Goal: Complete application form

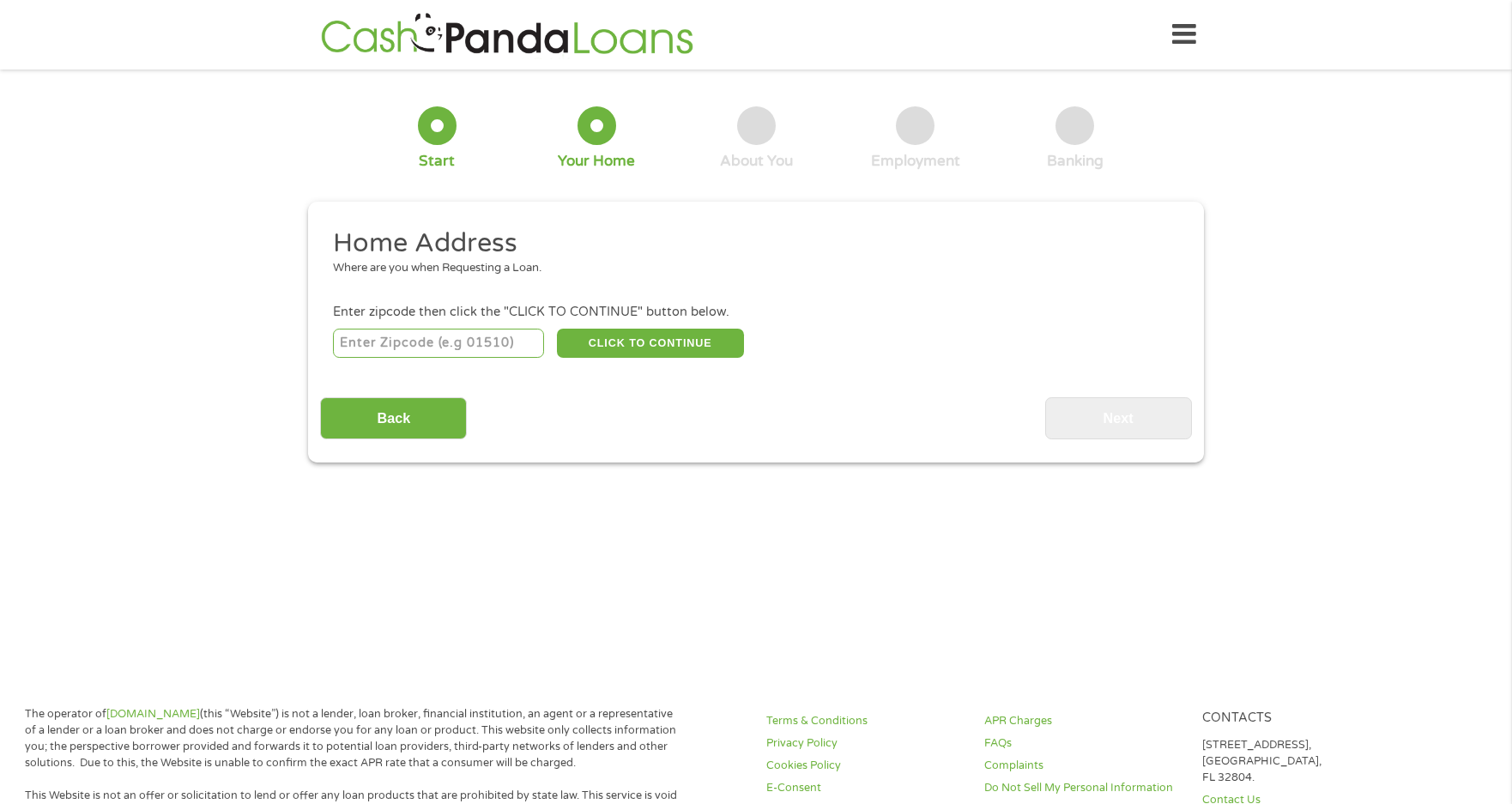
click at [493, 350] on input "number" at bounding box center [438, 343] width 212 height 29
click at [888, 576] on main "1 Start 2 Your Home 3 About You 4 Employment 5 Banking 6 This field is hidden w…" at bounding box center [756, 371] width 1512 height 579
drag, startPoint x: 448, startPoint y: 330, endPoint x: 440, endPoint y: 342, distance: 14.4
click at [448, 330] on input "number" at bounding box center [438, 343] width 212 height 29
type input "30349"
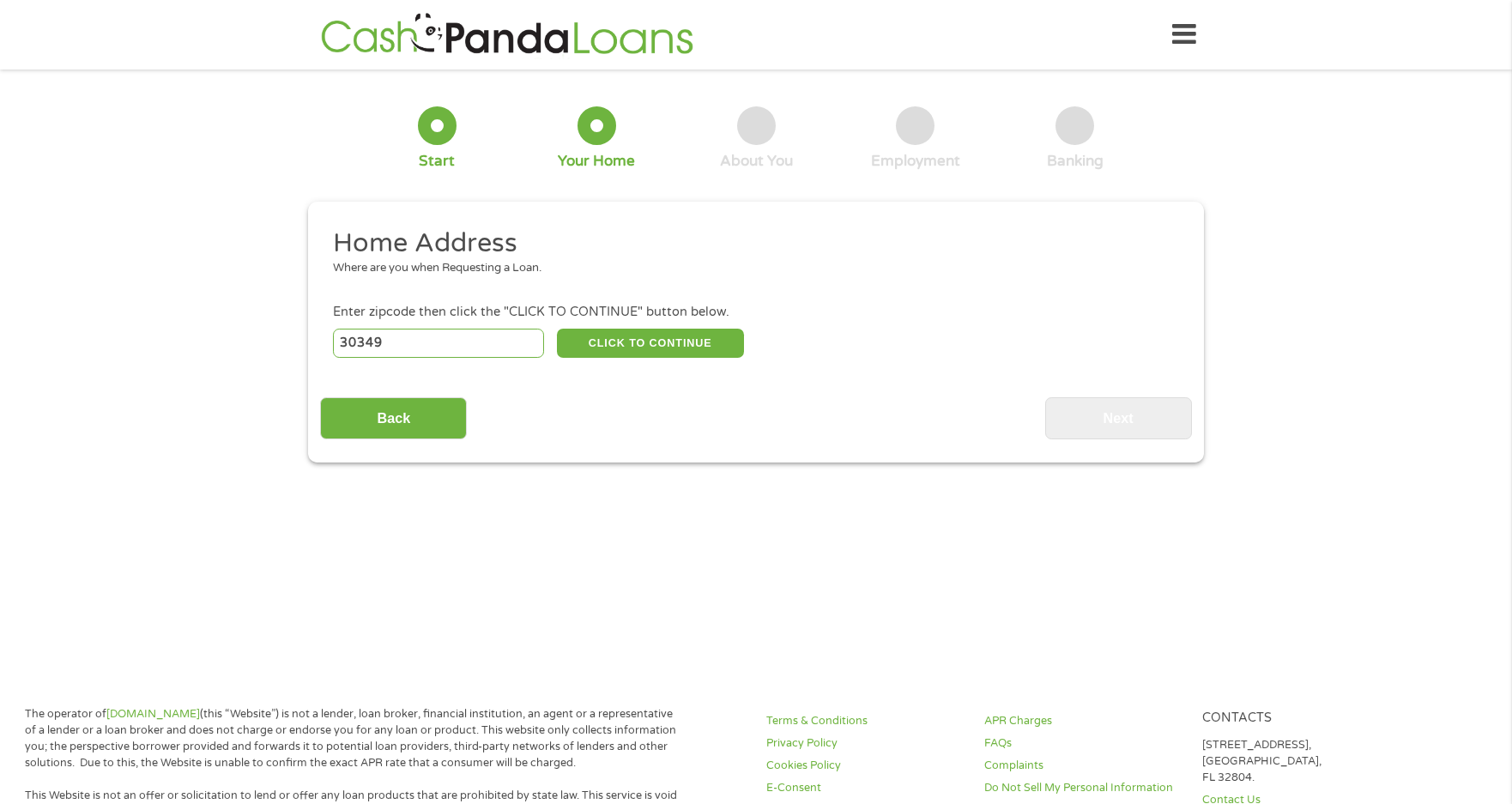
select select "[US_STATE]"
click at [616, 334] on button "CLICK TO CONTINUE" at bounding box center [651, 343] width 187 height 29
type input "30349"
type input "[GEOGRAPHIC_DATA]"
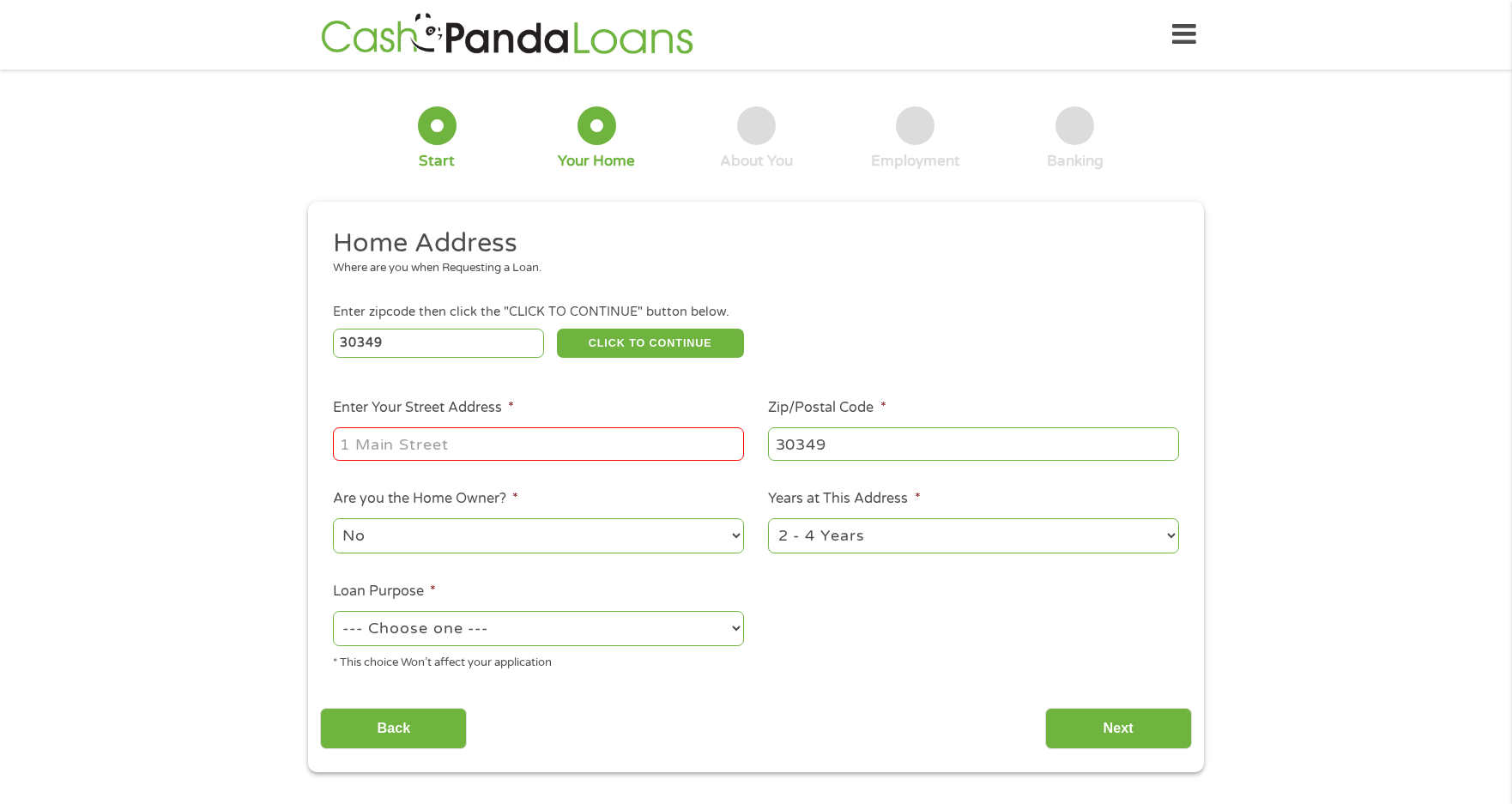
click at [531, 438] on input "Enter Your Street Address *" at bounding box center [538, 443] width 411 height 33
type input "[STREET_ADDRESS][PERSON_NAME]"
click at [424, 538] on select "No Yes" at bounding box center [538, 536] width 411 height 35
select select "yes"
click at [333, 518] on select "No Yes" at bounding box center [538, 536] width 411 height 35
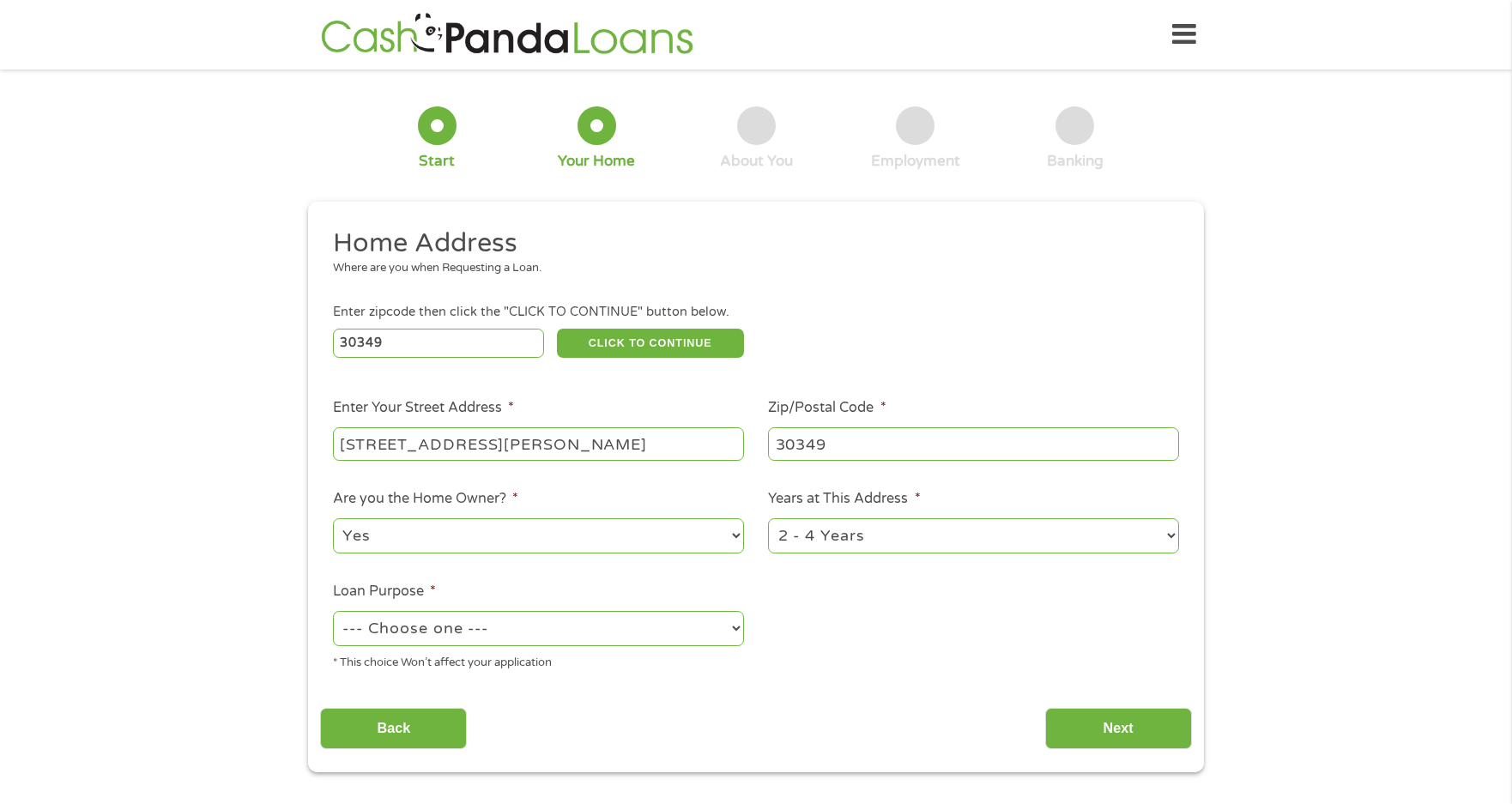
click at [891, 535] on select "1 Year or less 1 - 2 Years 2 - 4 Years Over 4 Years" at bounding box center [973, 536] width 411 height 35
select select "24months"
click at [768, 518] on select "1 Year or less 1 - 2 Years 2 - 4 Years Over 4 Years" at bounding box center [973, 536] width 411 height 35
click at [508, 635] on select "--- Choose one --- Pay Bills Debt Consolidation Home Improvement Major Purchase…" at bounding box center [538, 629] width 411 height 35
select select "medicalexpenses"
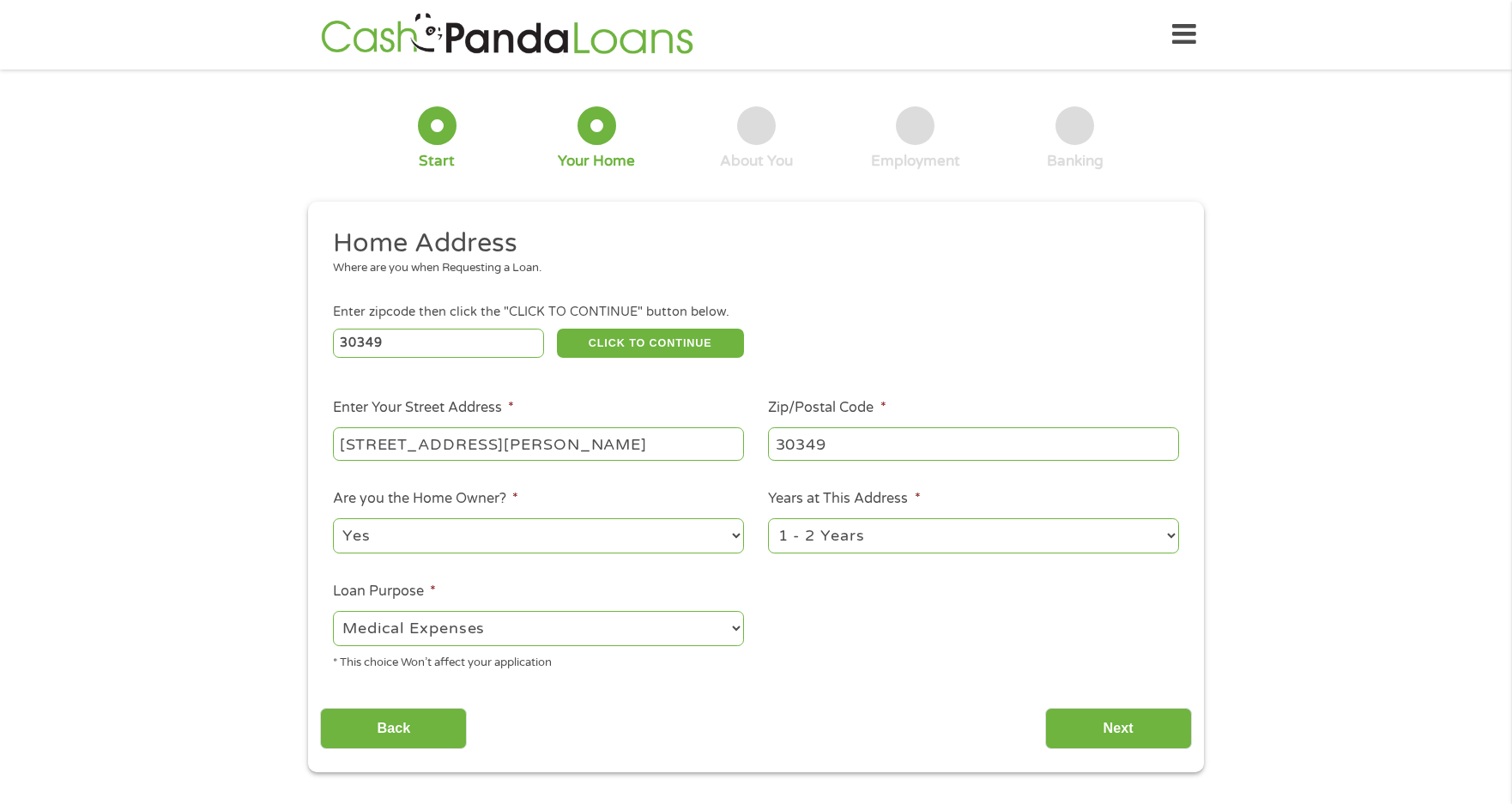
click at [333, 611] on select "--- Choose one --- Pay Bills Debt Consolidation Home Improvement Major Purchase…" at bounding box center [538, 629] width 411 height 35
click at [425, 729] on input "Back" at bounding box center [392, 729] width 146 height 42
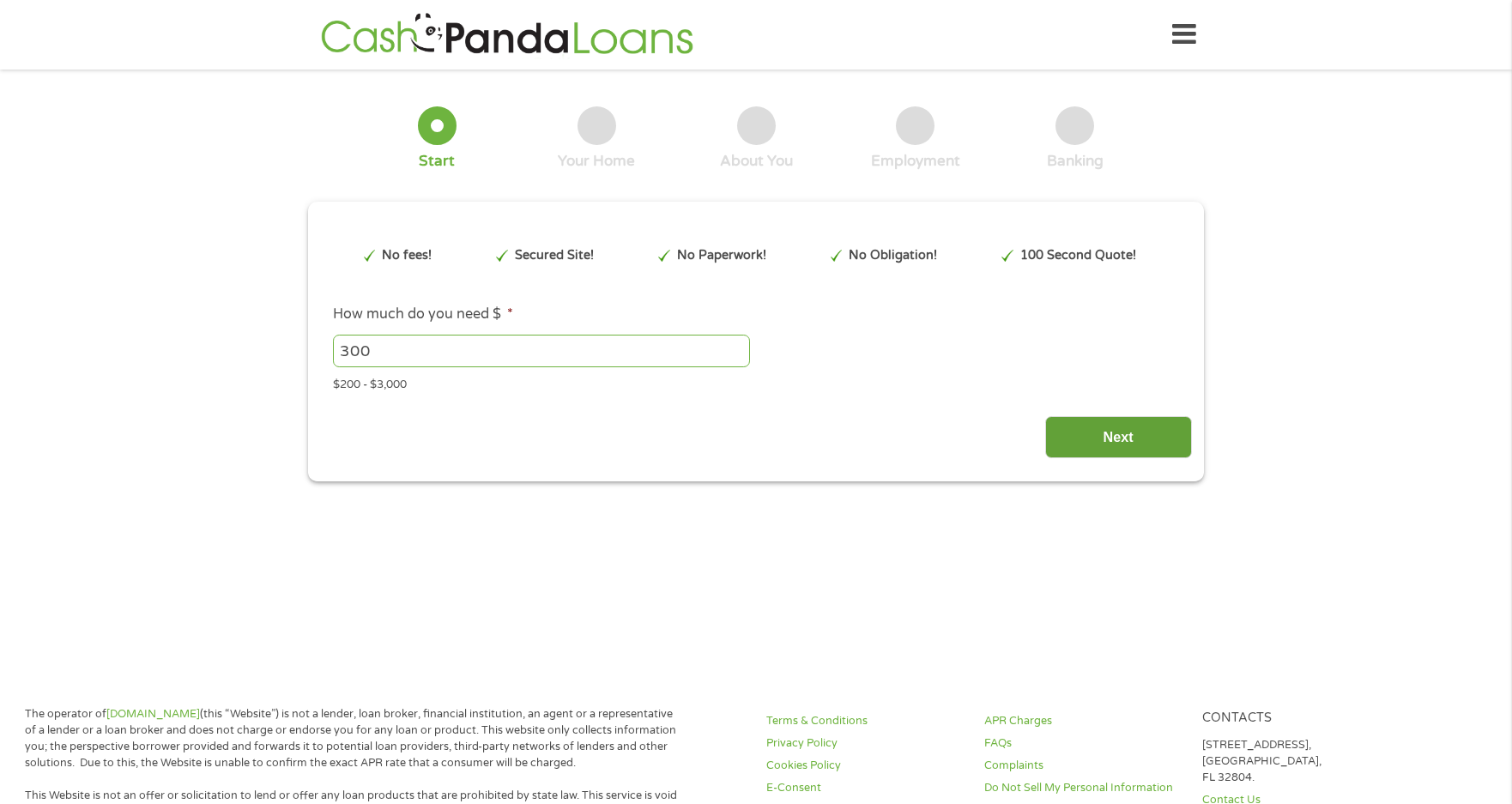
click at [1084, 434] on input "Next" at bounding box center [1119, 437] width 146 height 42
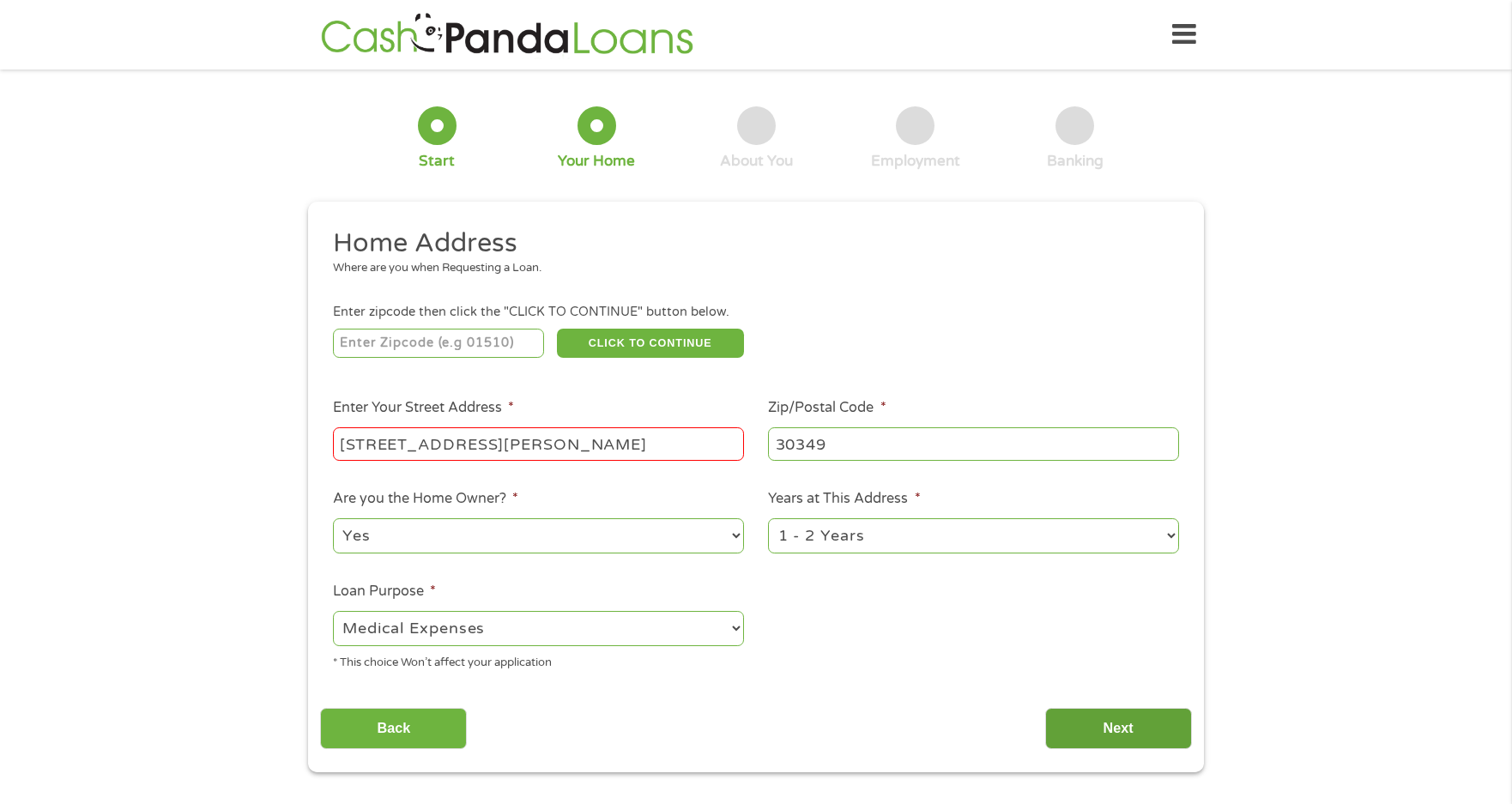
click at [1128, 729] on input "Next" at bounding box center [1119, 729] width 146 height 42
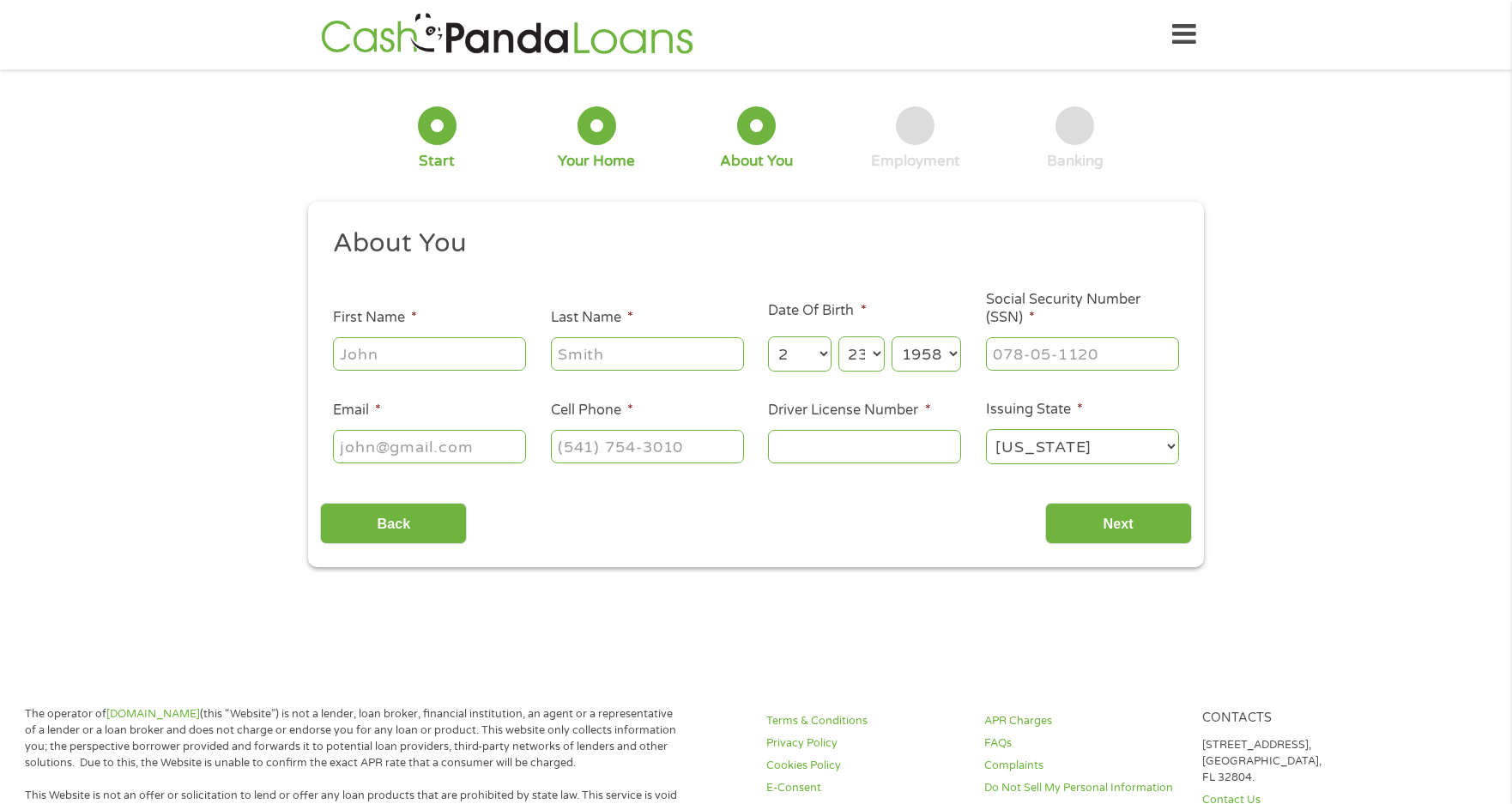
click at [493, 343] on input "First Name *" at bounding box center [429, 353] width 193 height 33
type input "[PERSON_NAME]"
type input "Bell"
type input "[EMAIL_ADDRESS][DOMAIN_NAME]"
type input "[PHONE_NUMBER]"
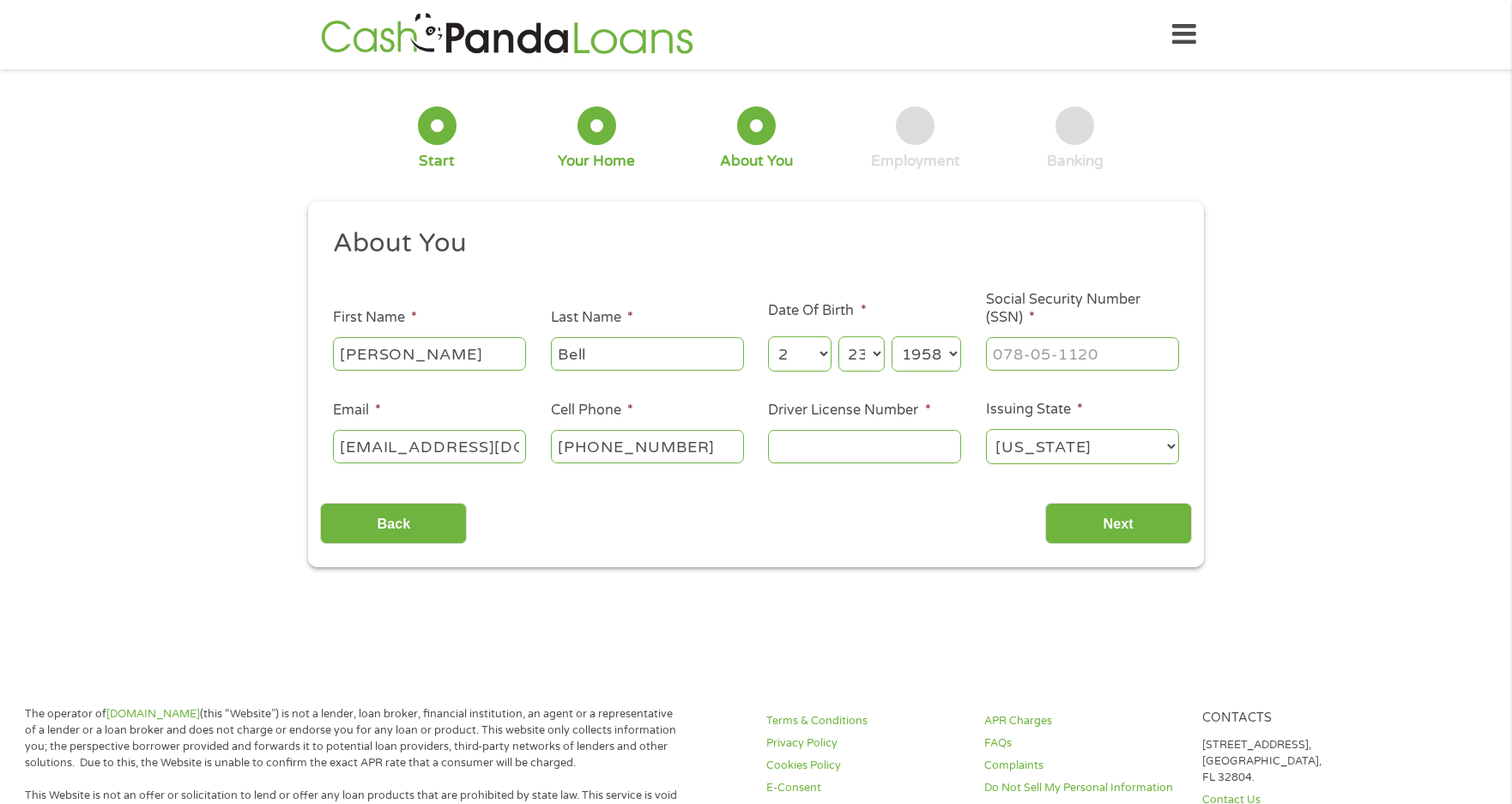
click at [878, 352] on select "Day 1 2 3 4 5 6 7 8 9 10 11 12 13 14 15 16 17 18 19 20 21 22 23 24 25 26 27 28 …" at bounding box center [862, 354] width 47 height 35
click at [839, 336] on select "Day 1 2 3 4 5 6 7 8 9 10 11 12 13 14 15 16 17 18 19 20 21 22 23 24 25 26 27 28 …" at bounding box center [862, 354] width 47 height 35
click at [1014, 352] on input "___-__-____" at bounding box center [1082, 353] width 193 height 33
type input "324-52-0181"
click at [885, 447] on input "Driver License Number *" at bounding box center [864, 445] width 193 height 33
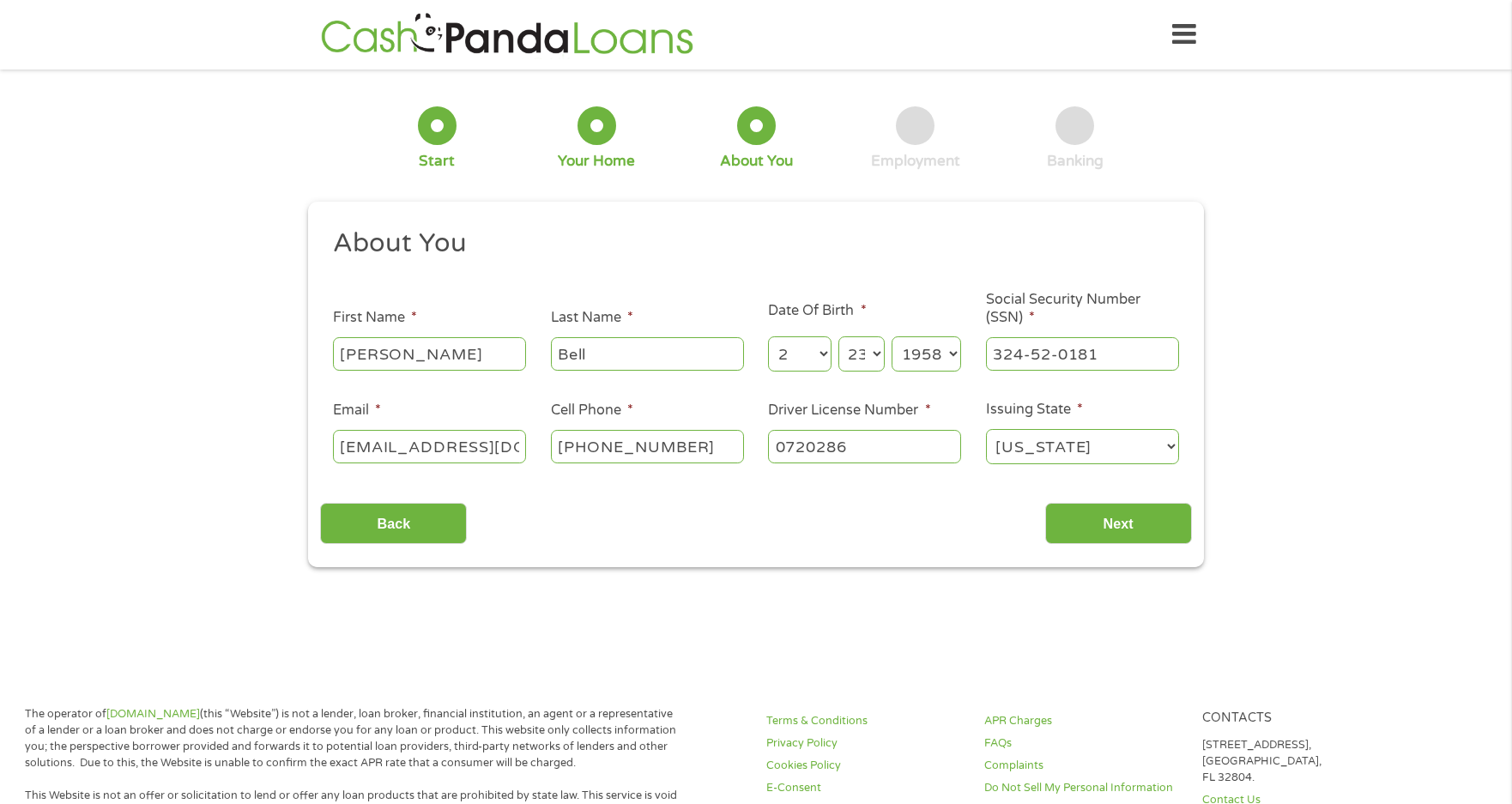
drag, startPoint x: 835, startPoint y: 449, endPoint x: 866, endPoint y: 443, distance: 31.6
click at [866, 443] on input "0720286" at bounding box center [864, 445] width 193 height 33
type input "072026886"
click at [1120, 525] on input "Next" at bounding box center [1119, 524] width 146 height 42
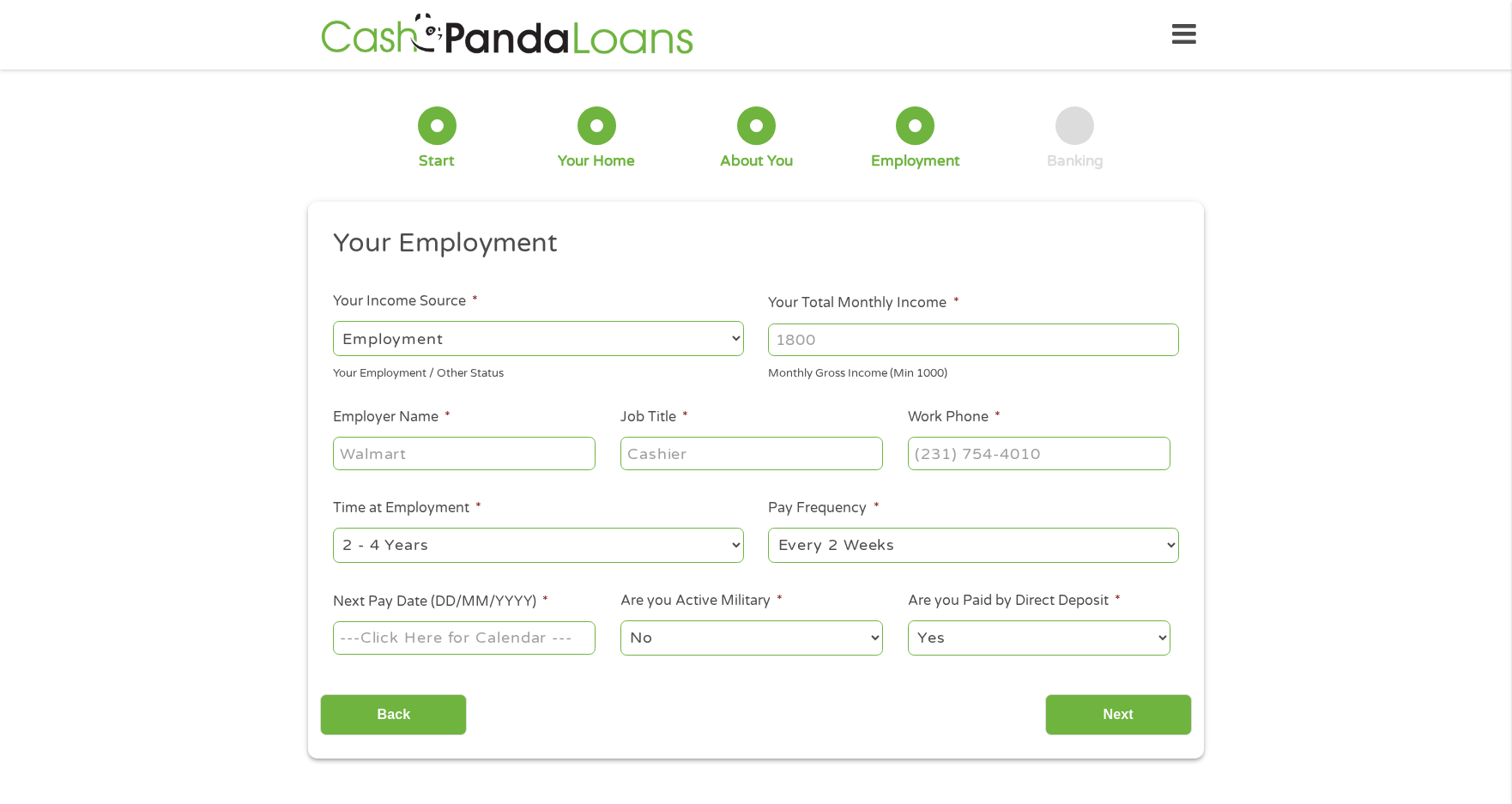
click at [677, 334] on select "--- Choose one --- Employment [DEMOGRAPHIC_DATA] Benefits" at bounding box center [538, 338] width 411 height 35
select select "benefits"
click at [333, 320] on select "--- Choose one --- Employment [DEMOGRAPHIC_DATA] Benefits" at bounding box center [538, 338] width 411 height 35
type input "Other"
type input "[PHONE_NUMBER]"
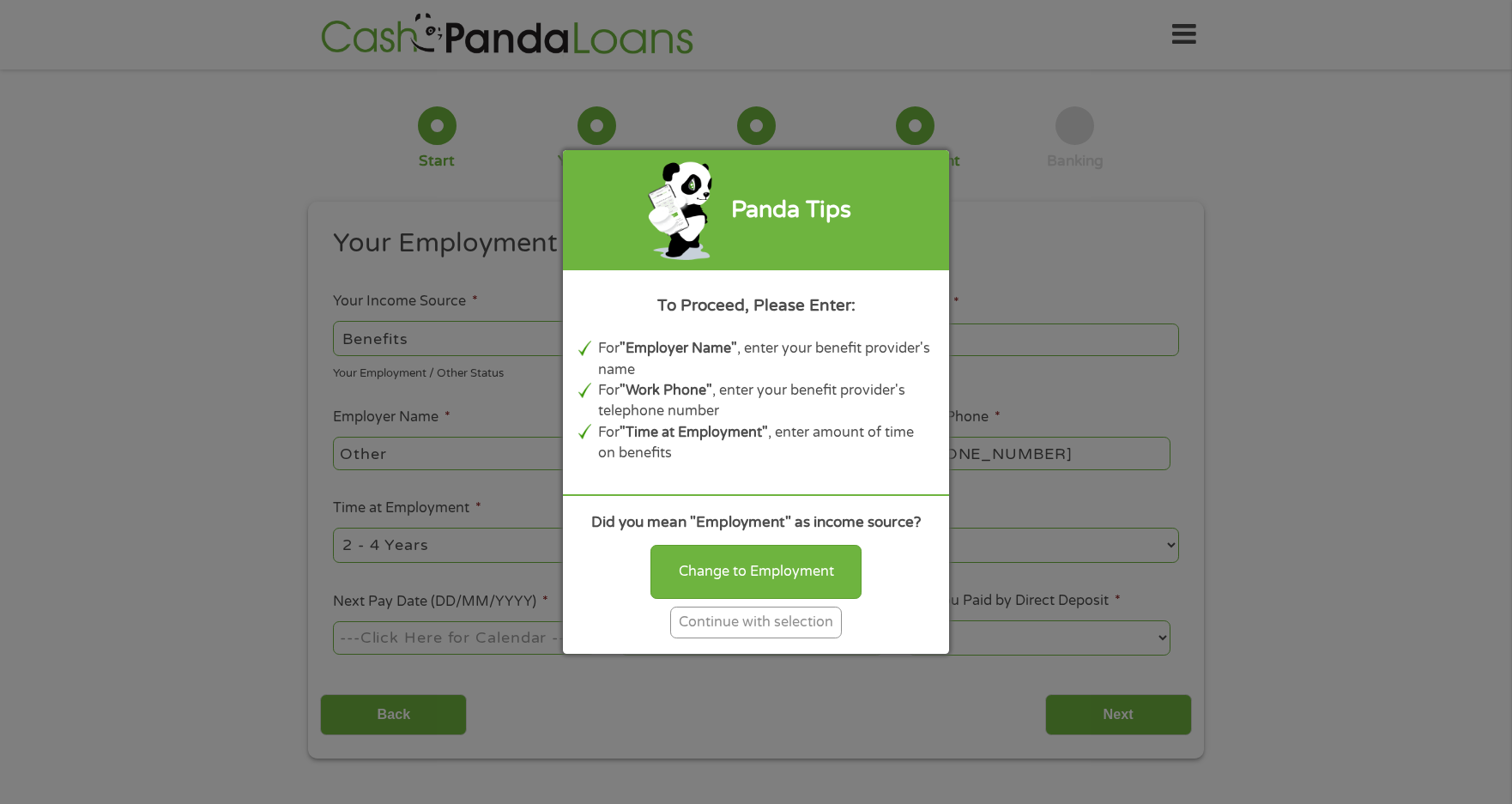
click at [753, 627] on div "Continue with selection" at bounding box center [756, 622] width 172 height 32
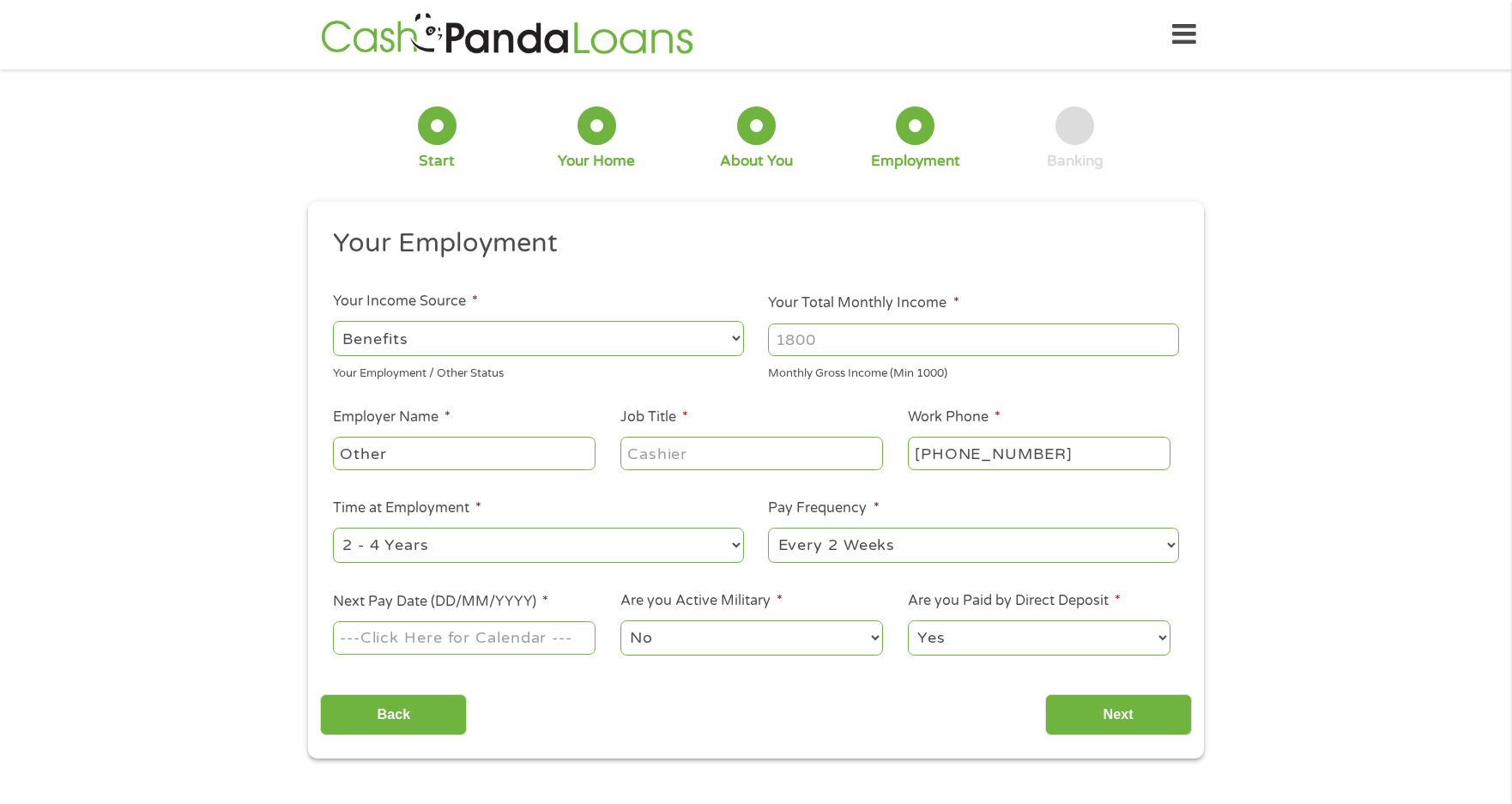
click at [519, 454] on input "Other" at bounding box center [464, 453] width 263 height 33
drag, startPoint x: 382, startPoint y: 457, endPoint x: 328, endPoint y: 457, distance: 54.0
click at [328, 457] on li "Employer Name * Othersocial" at bounding box center [463, 439] width 287 height 66
type input "social security"
click at [656, 457] on input "Job Title *" at bounding box center [752, 453] width 263 height 33
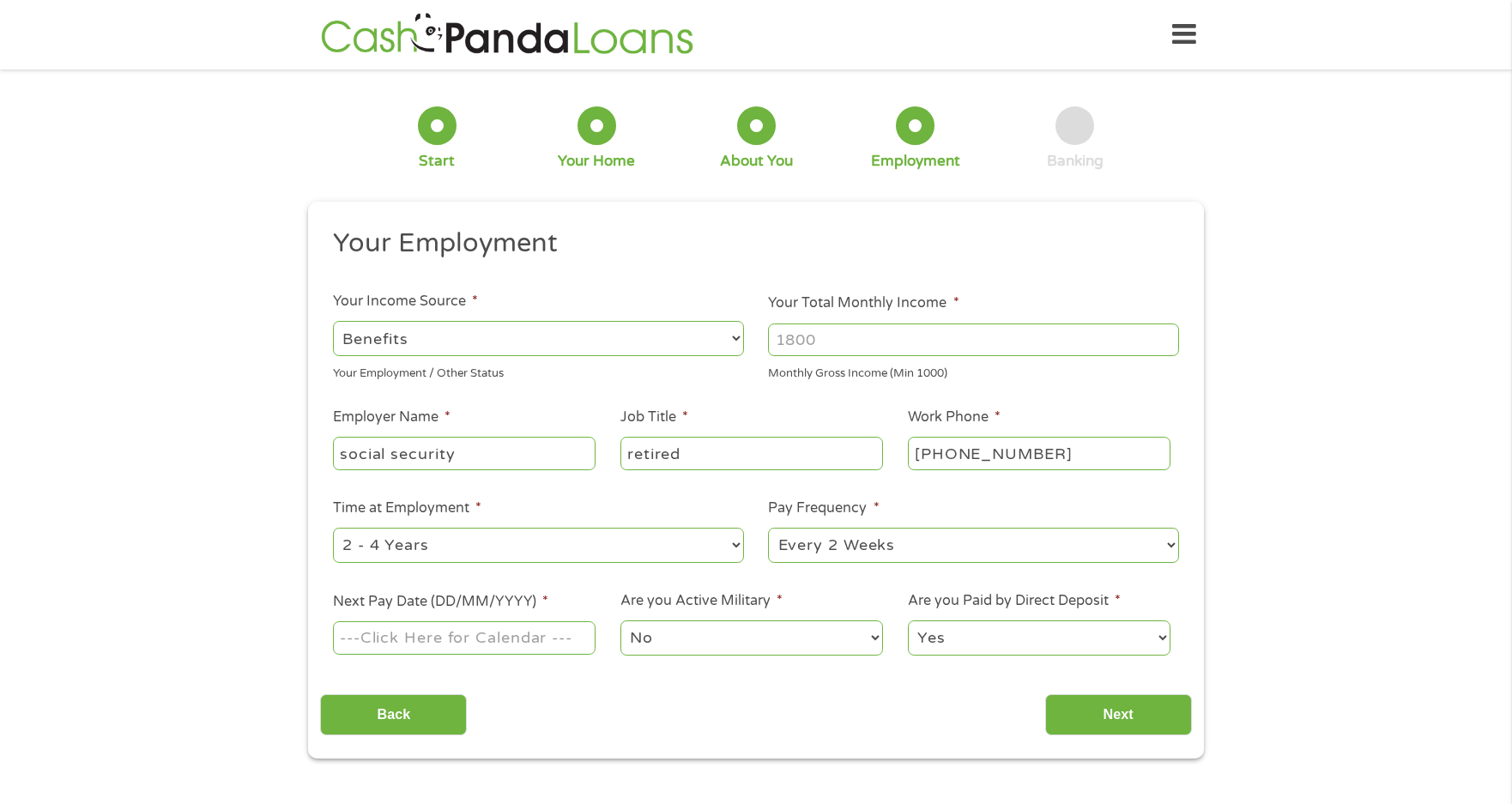
type input "retired"
click at [464, 551] on select "--- Choose one --- 1 Year or less 1 - 2 Years 2 - 4 Years Over 4 Years" at bounding box center [538, 545] width 411 height 35
select select "60months"
click at [333, 527] on select "--- Choose one --- 1 Year or less 1 - 2 Years 2 - 4 Years Over 4 Years" at bounding box center [538, 545] width 411 height 35
click at [878, 538] on select "--- Choose one --- Every 2 Weeks Every Week Monthly Semi-Monthly" at bounding box center [973, 545] width 411 height 35
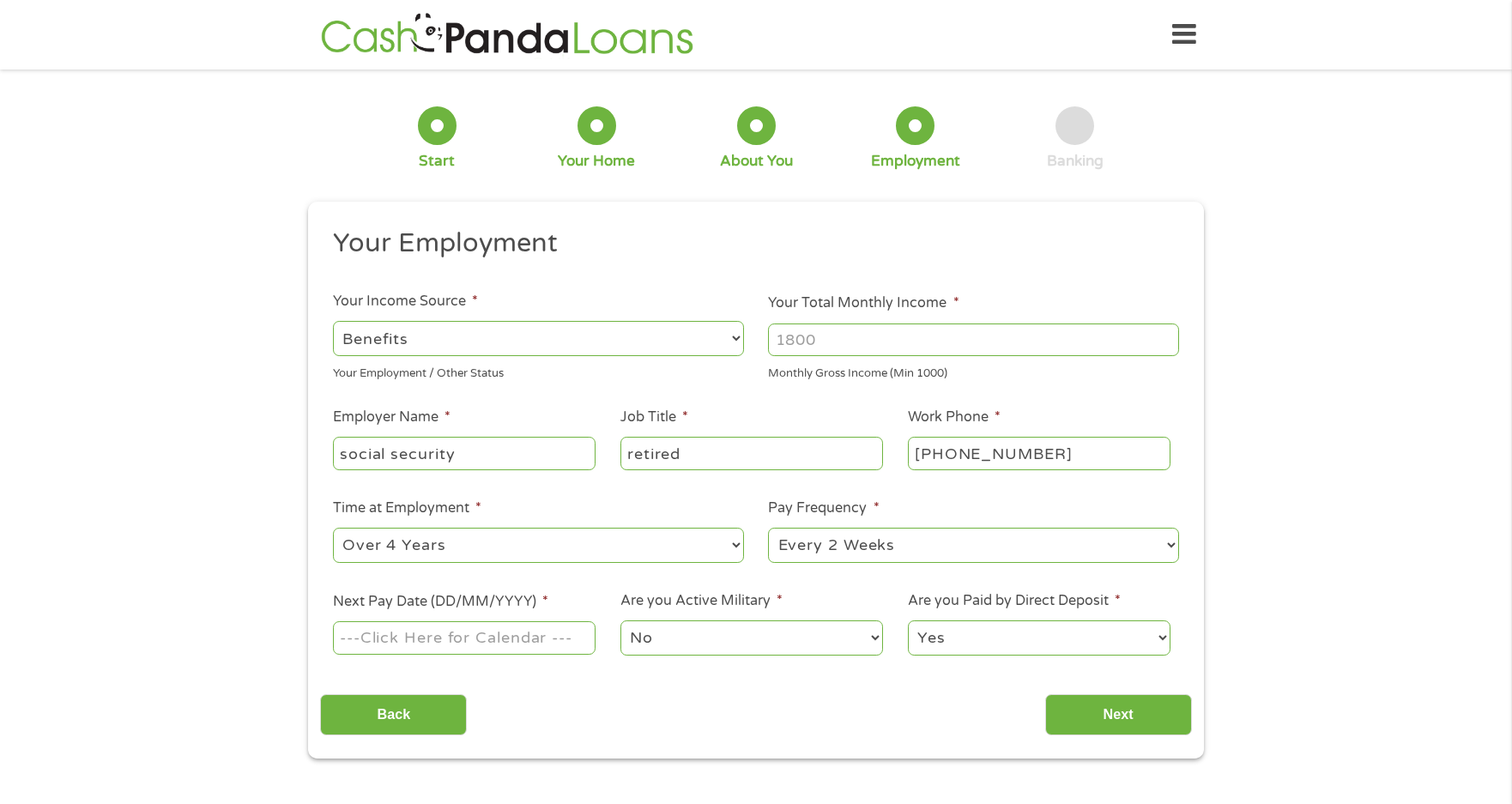
select select "monthly"
click at [768, 527] on select "--- Choose one --- Every 2 Weeks Every Week Monthly Semi-Monthly" at bounding box center [973, 545] width 411 height 35
click at [419, 636] on input "Next Pay Date (DD/MM/YYYY) *" at bounding box center [464, 637] width 263 height 33
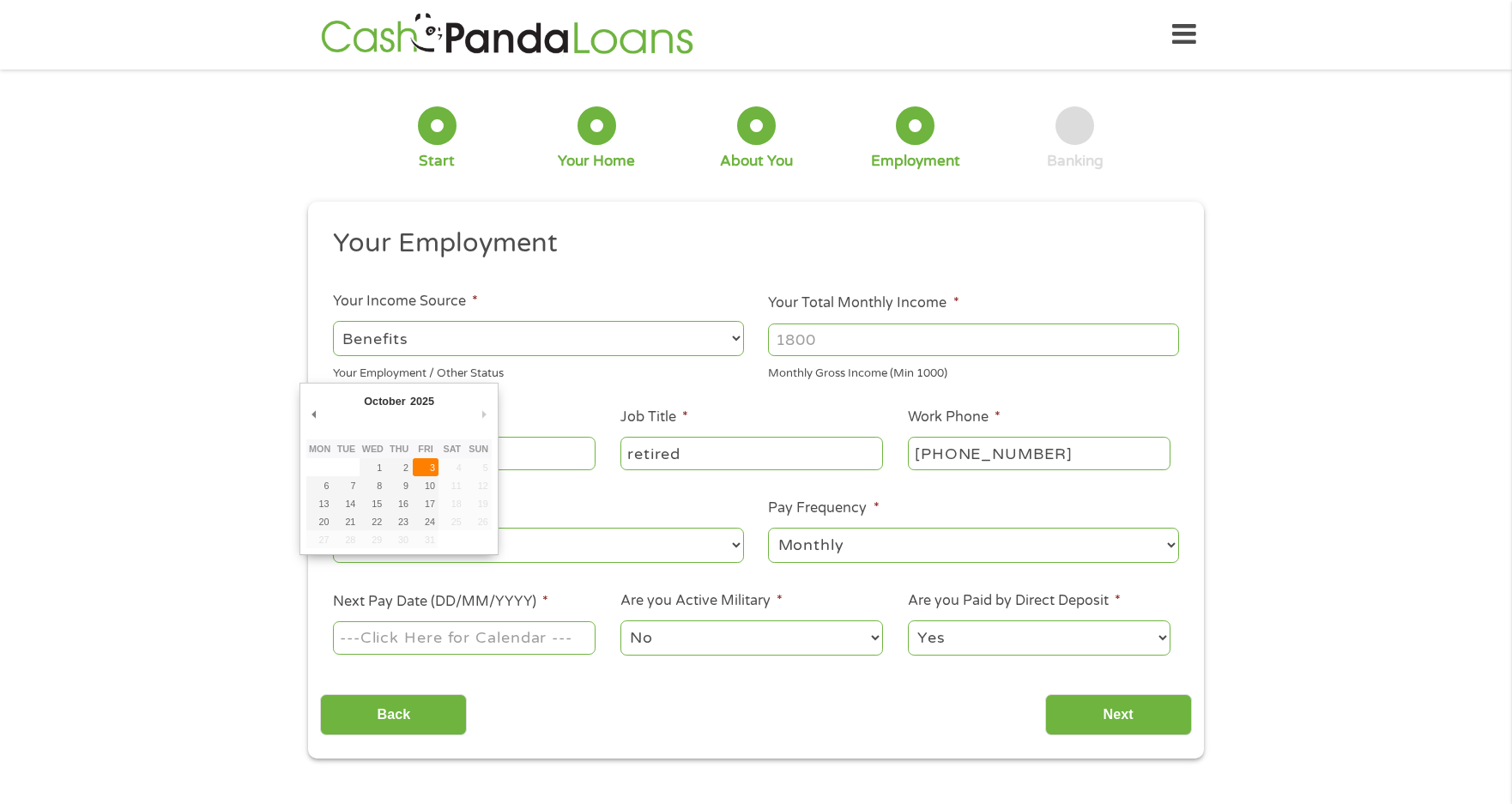
type input "[DATE]"
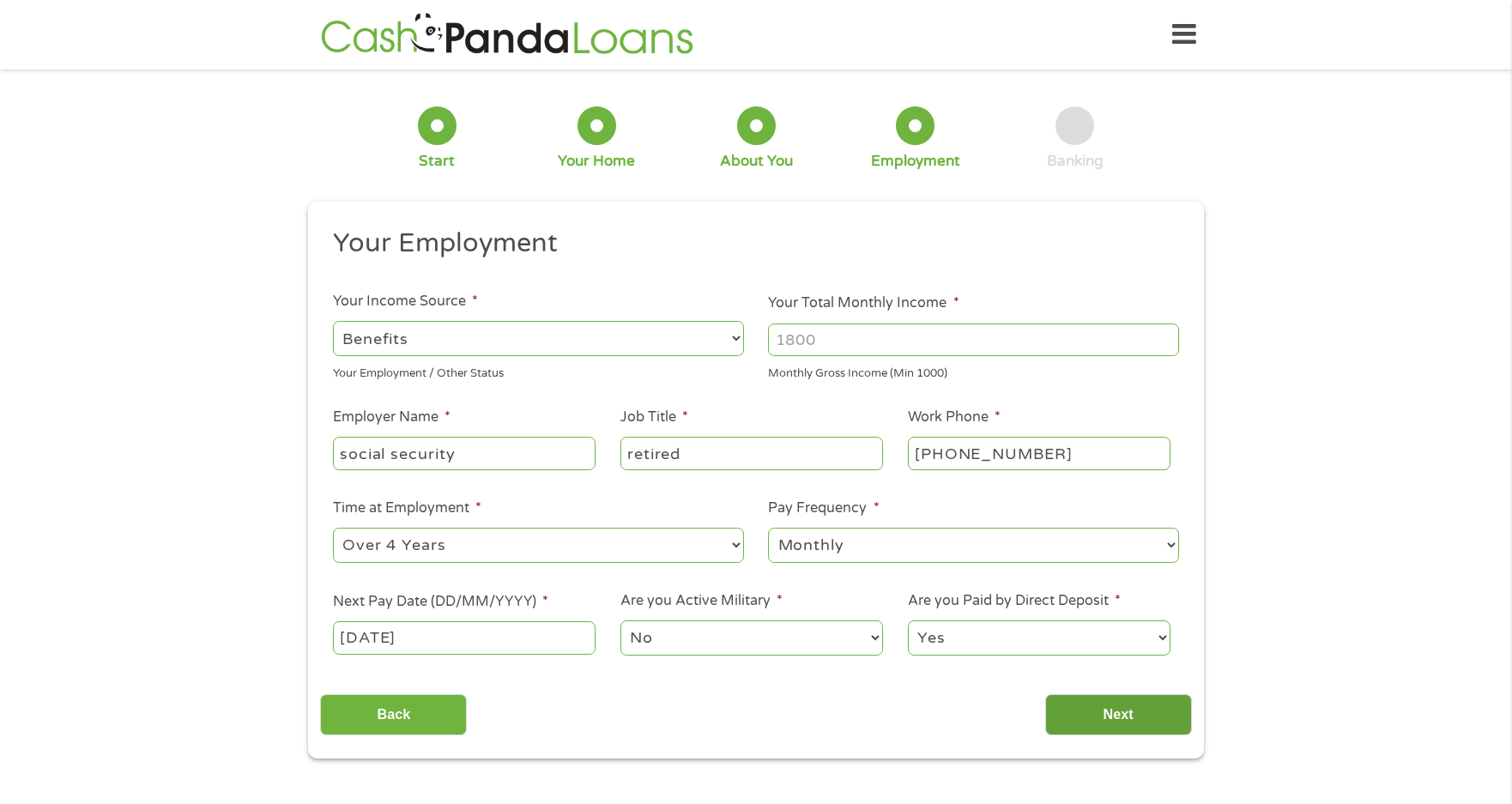
click at [1100, 706] on input "Next" at bounding box center [1119, 715] width 146 height 42
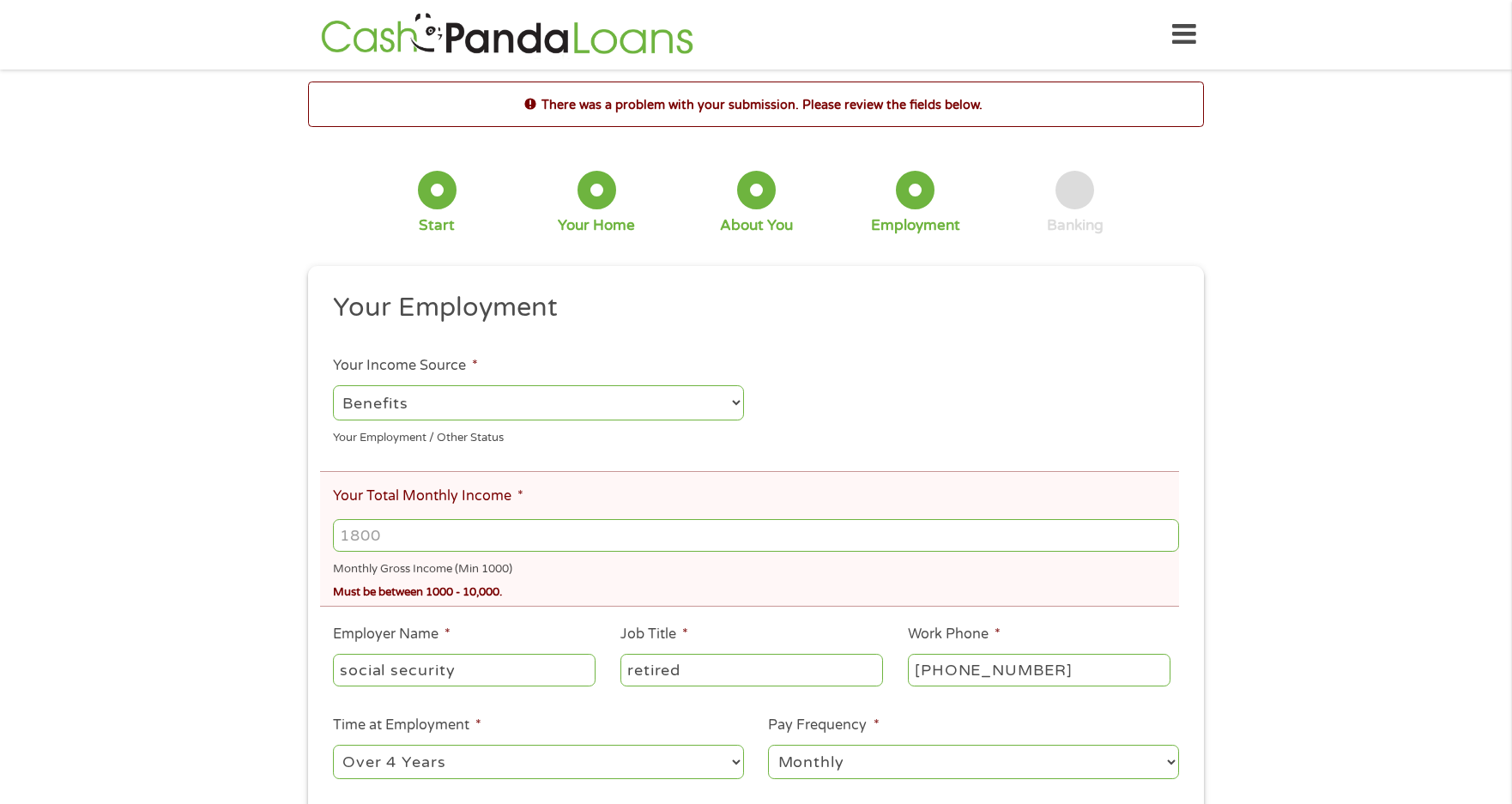
click at [365, 525] on input "Your Total Monthly Income *" at bounding box center [756, 535] width 846 height 33
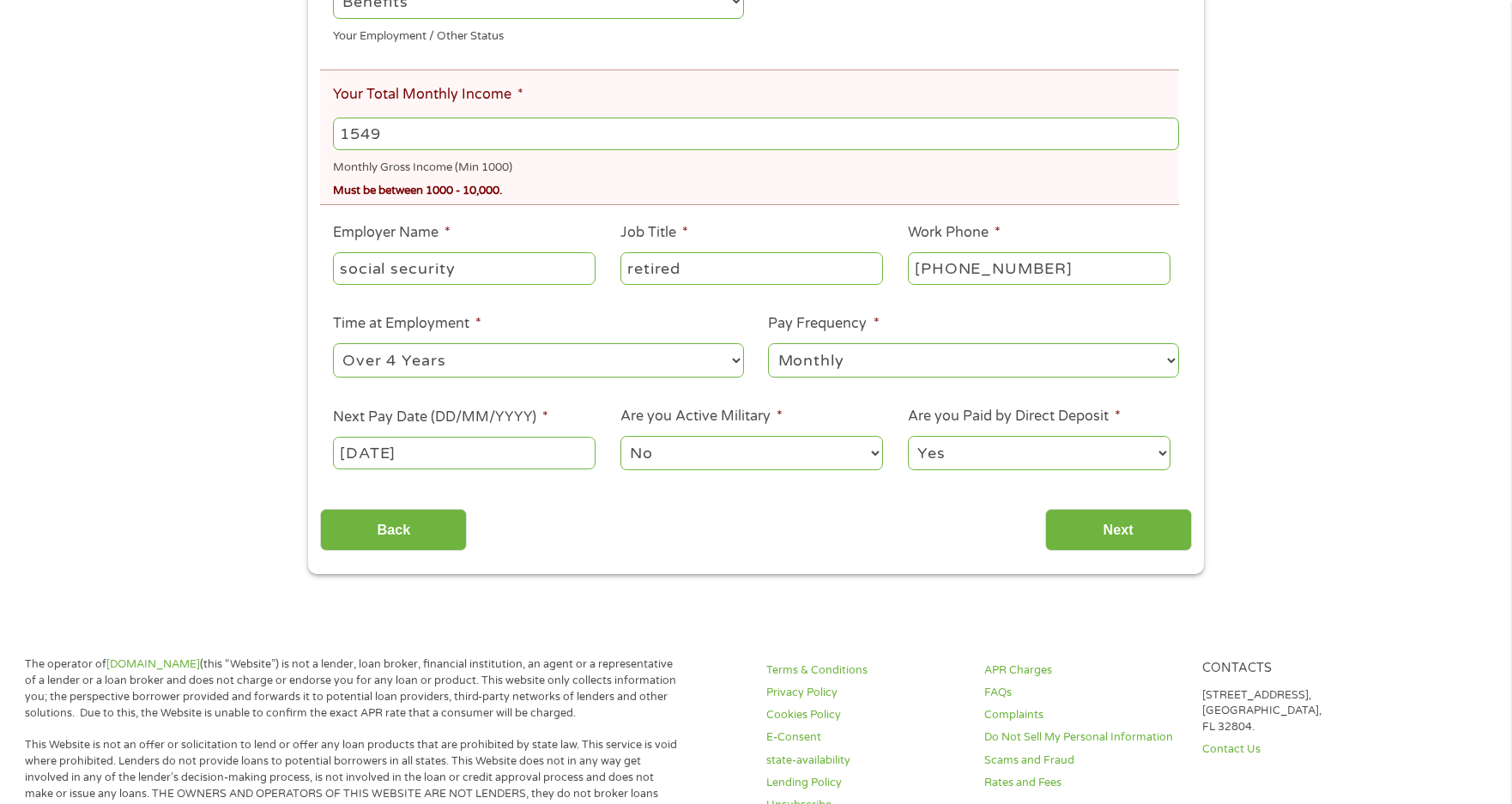
scroll to position [414, 0]
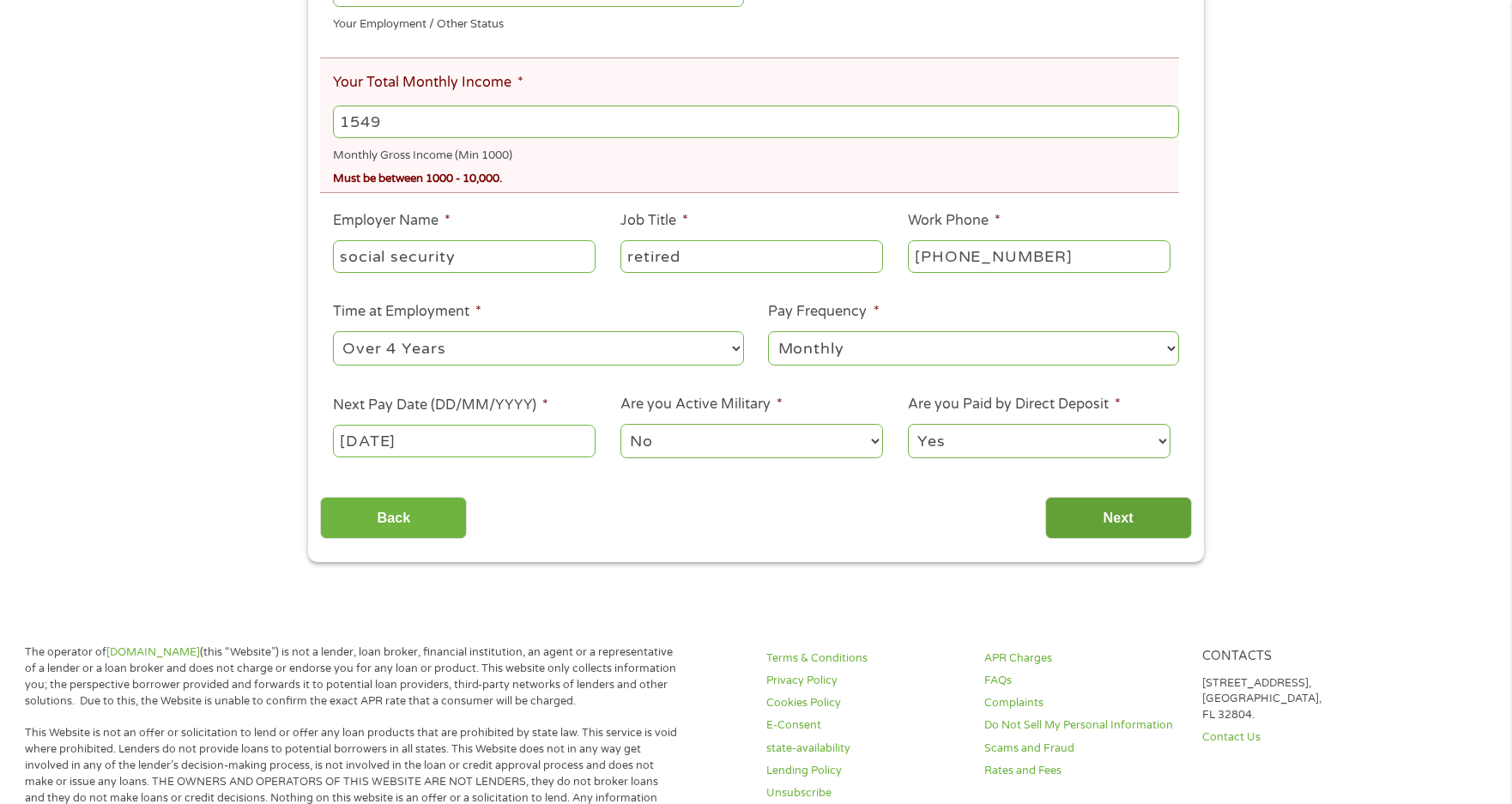
type input "1549"
click at [1100, 510] on input "Next" at bounding box center [1119, 517] width 146 height 42
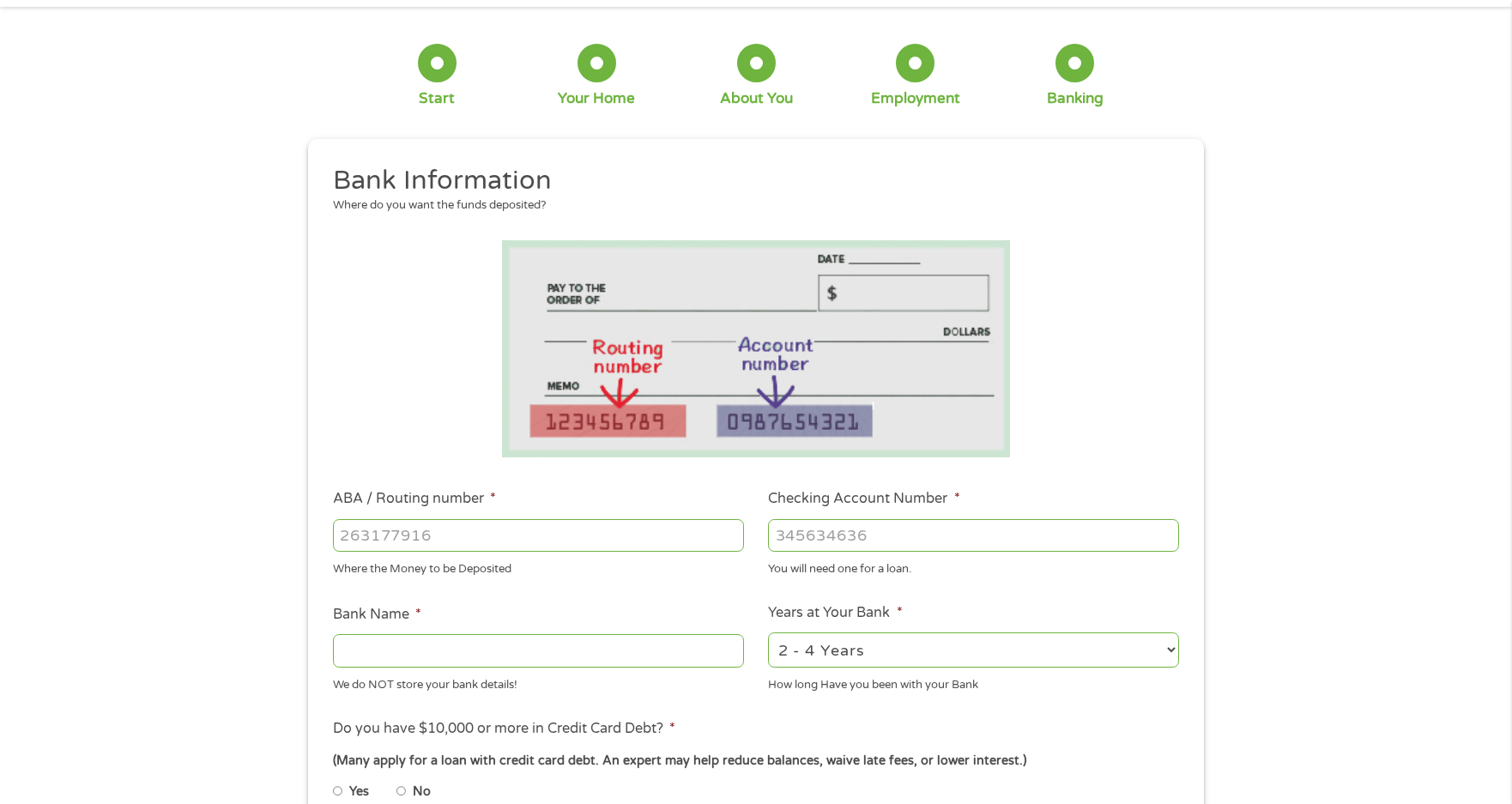
scroll to position [0, 0]
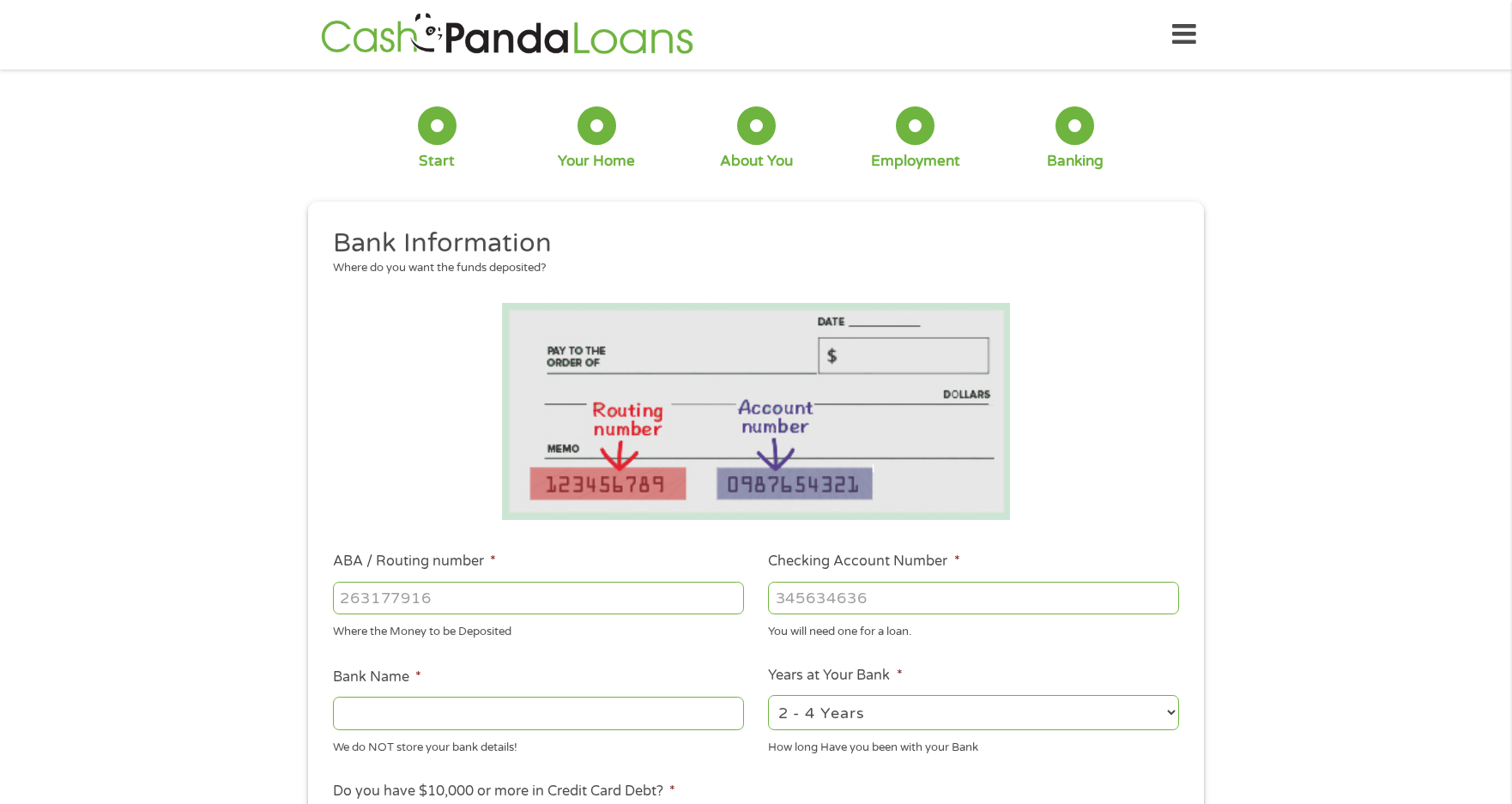
click at [472, 602] on input "ABA / Routing number *" at bounding box center [538, 597] width 411 height 33
type input "061113415"
type input "BBT GA"
type input "061113415"
click at [802, 586] on input "Checking Account Number *" at bounding box center [973, 597] width 411 height 33
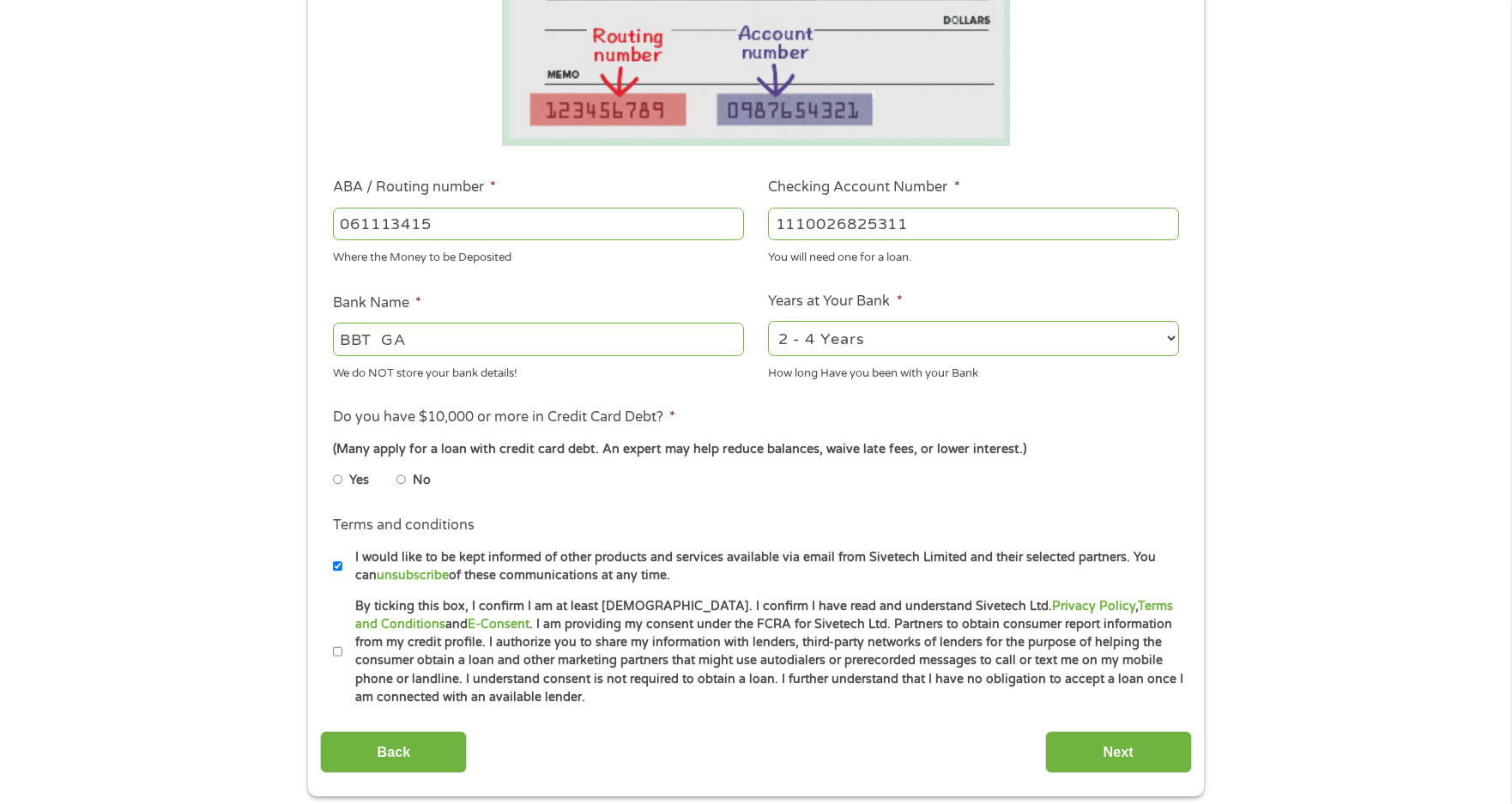
scroll to position [356, 0]
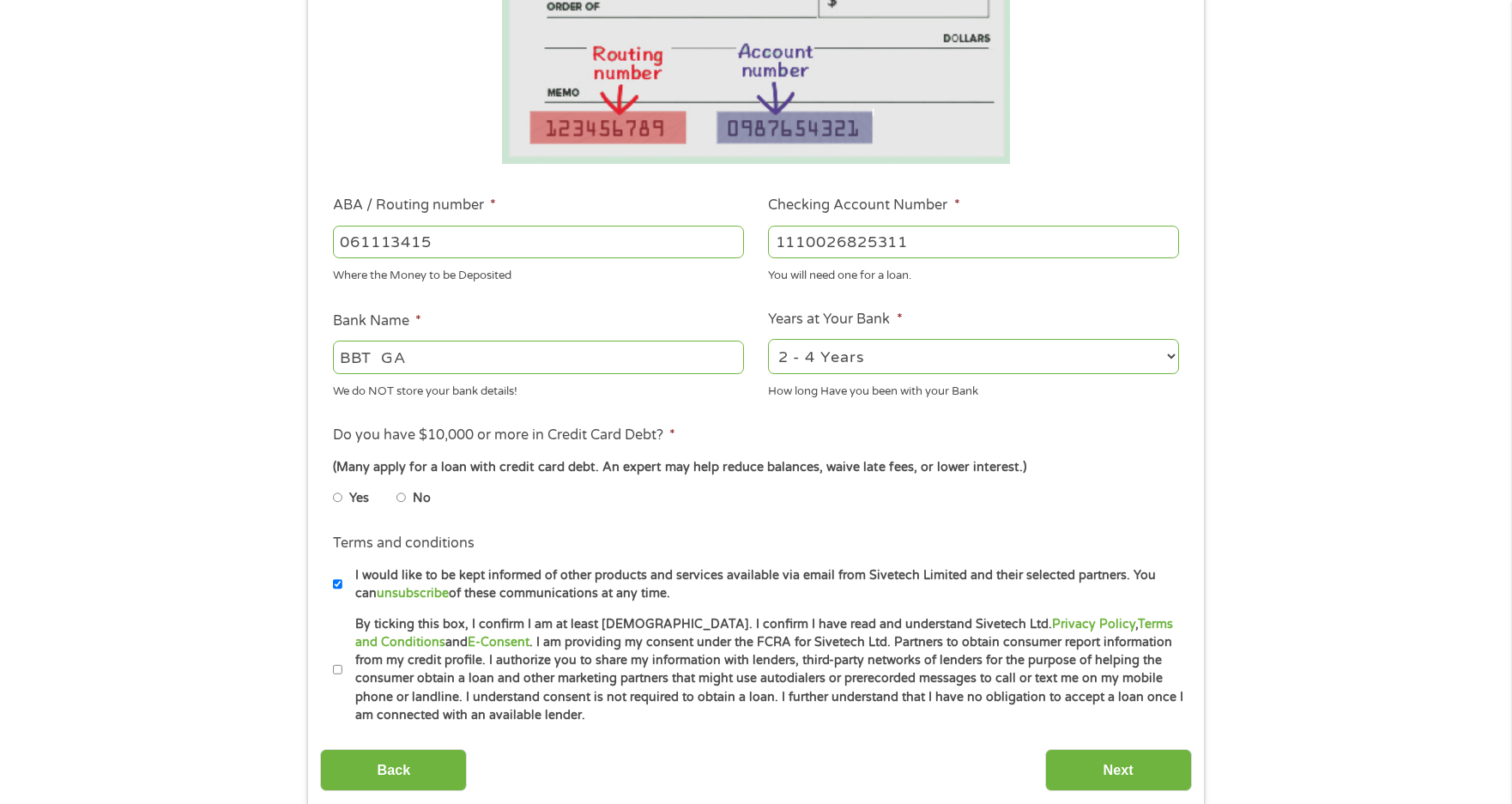
type input "1110026825311"
click at [483, 348] on input "BBT GA" at bounding box center [538, 357] width 411 height 33
drag, startPoint x: 406, startPoint y: 359, endPoint x: 336, endPoint y: 355, distance: 70.1
click at [336, 355] on input "BBT GAtruist" at bounding box center [538, 357] width 411 height 33
type input "truist"
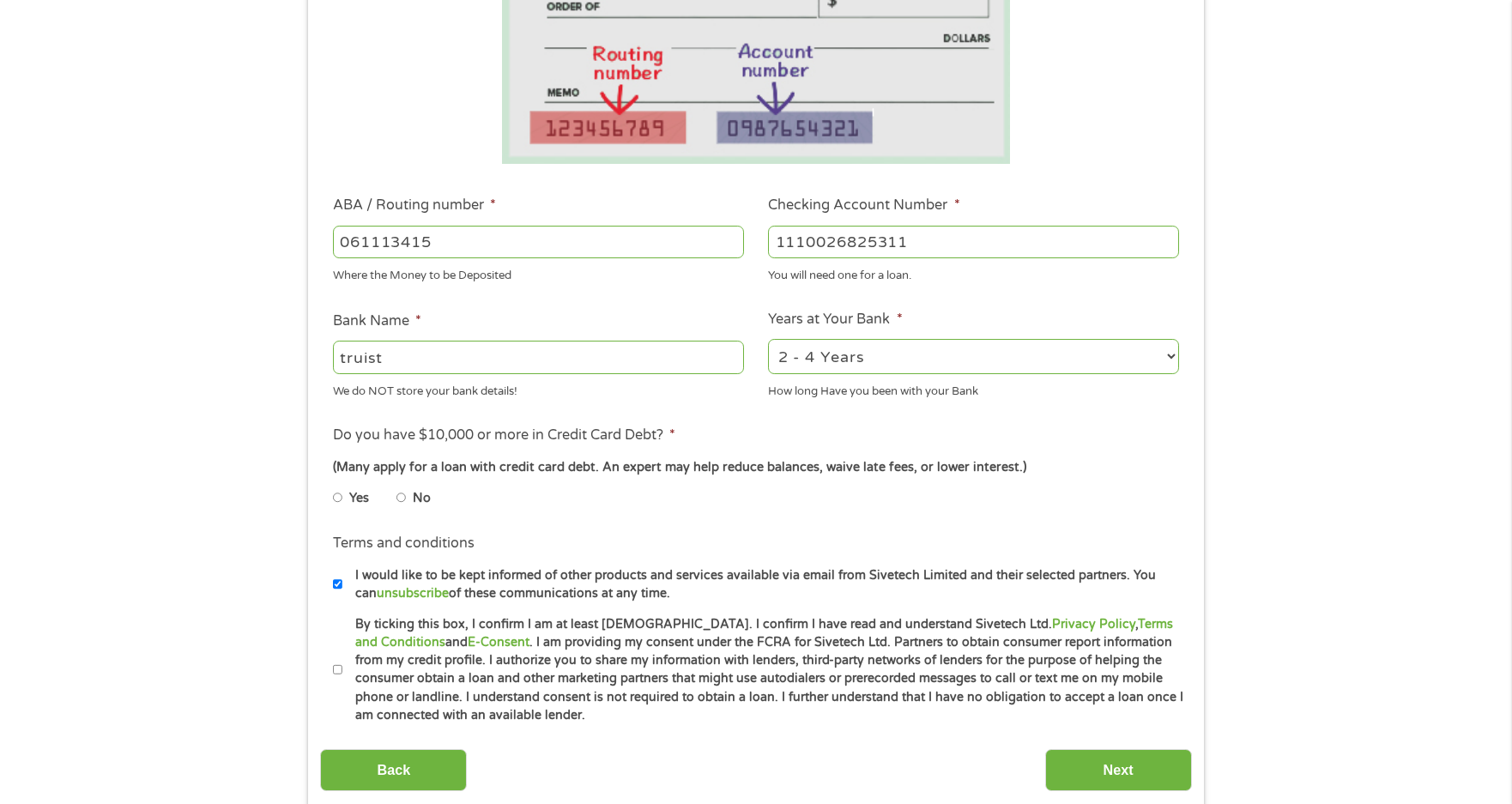
click at [863, 362] on select "2 - 4 Years 6 - 12 Months 1 - 2 Years Over 4 Years" at bounding box center [973, 357] width 411 height 35
select select "24months"
click at [768, 339] on select "2 - 4 Years 6 - 12 Months 1 - 2 Years Over 4 Years" at bounding box center [973, 357] width 411 height 35
click at [403, 497] on input "No" at bounding box center [401, 497] width 10 height 27
radio input "true"
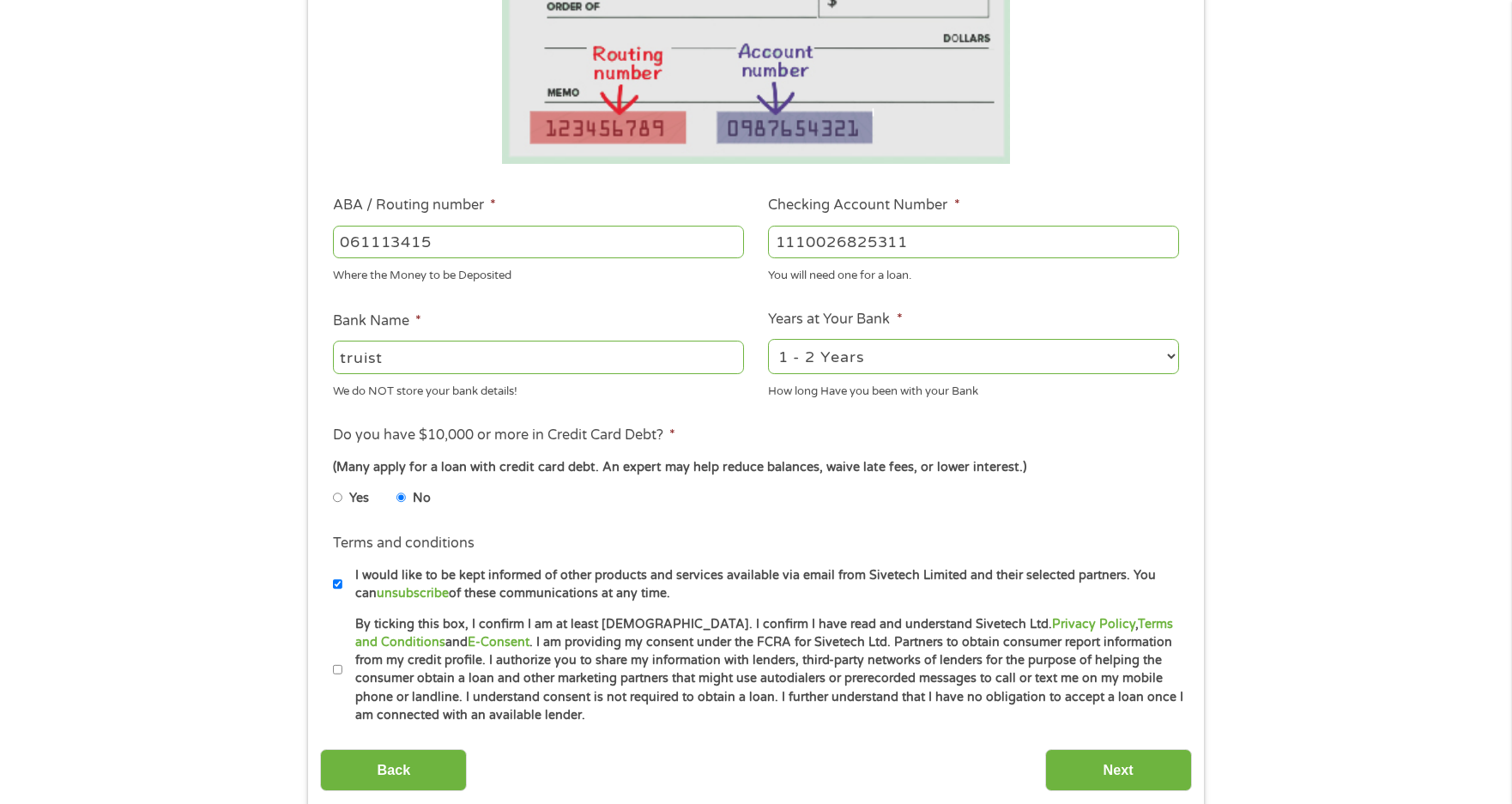
click at [335, 674] on input "By ticking this box, I confirm I am at least [DEMOGRAPHIC_DATA]. I confirm I ha…" at bounding box center [337, 669] width 10 height 27
checkbox input "true"
click at [363, 770] on input "Back" at bounding box center [392, 770] width 146 height 42
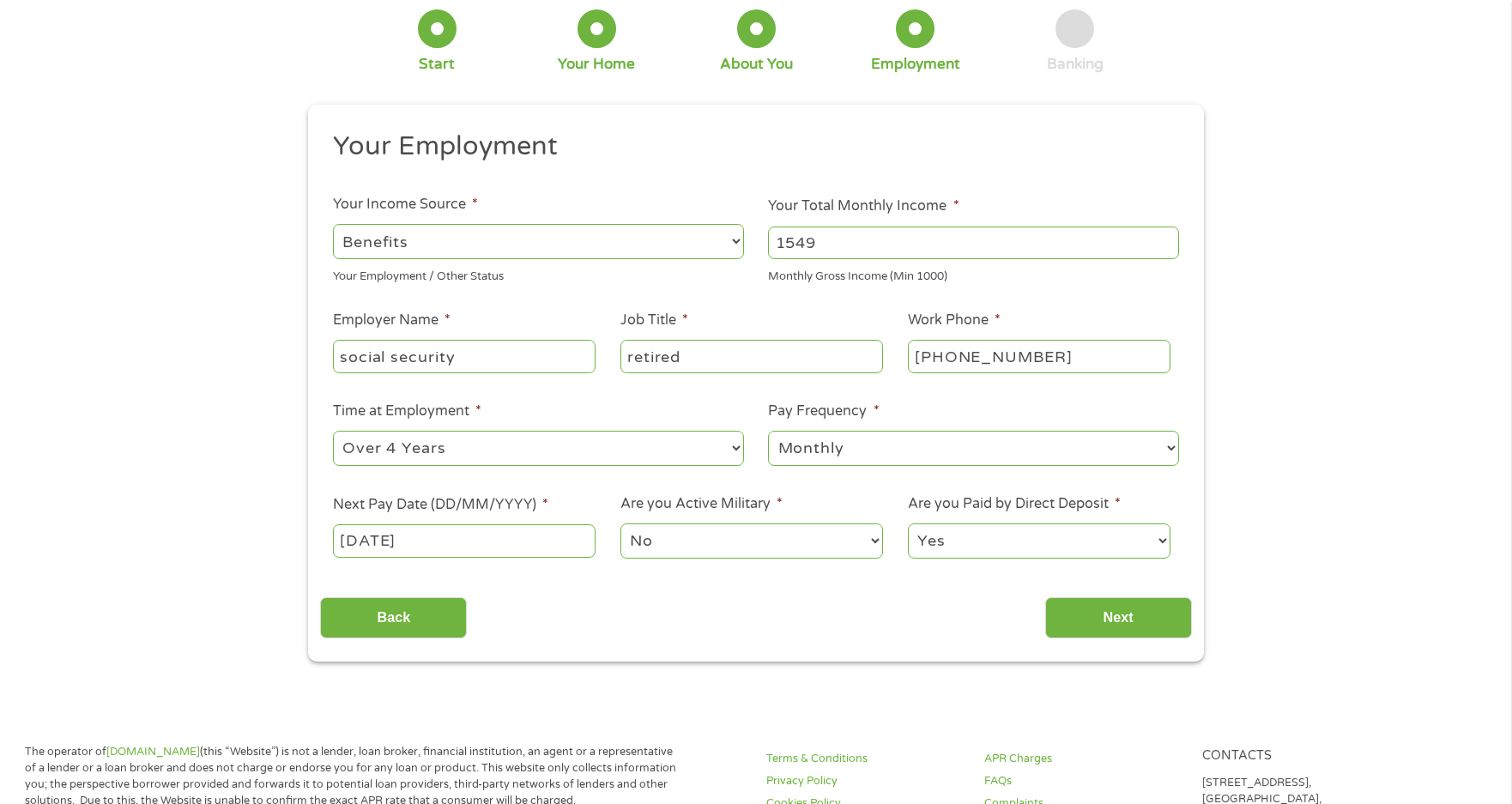
scroll to position [0, 0]
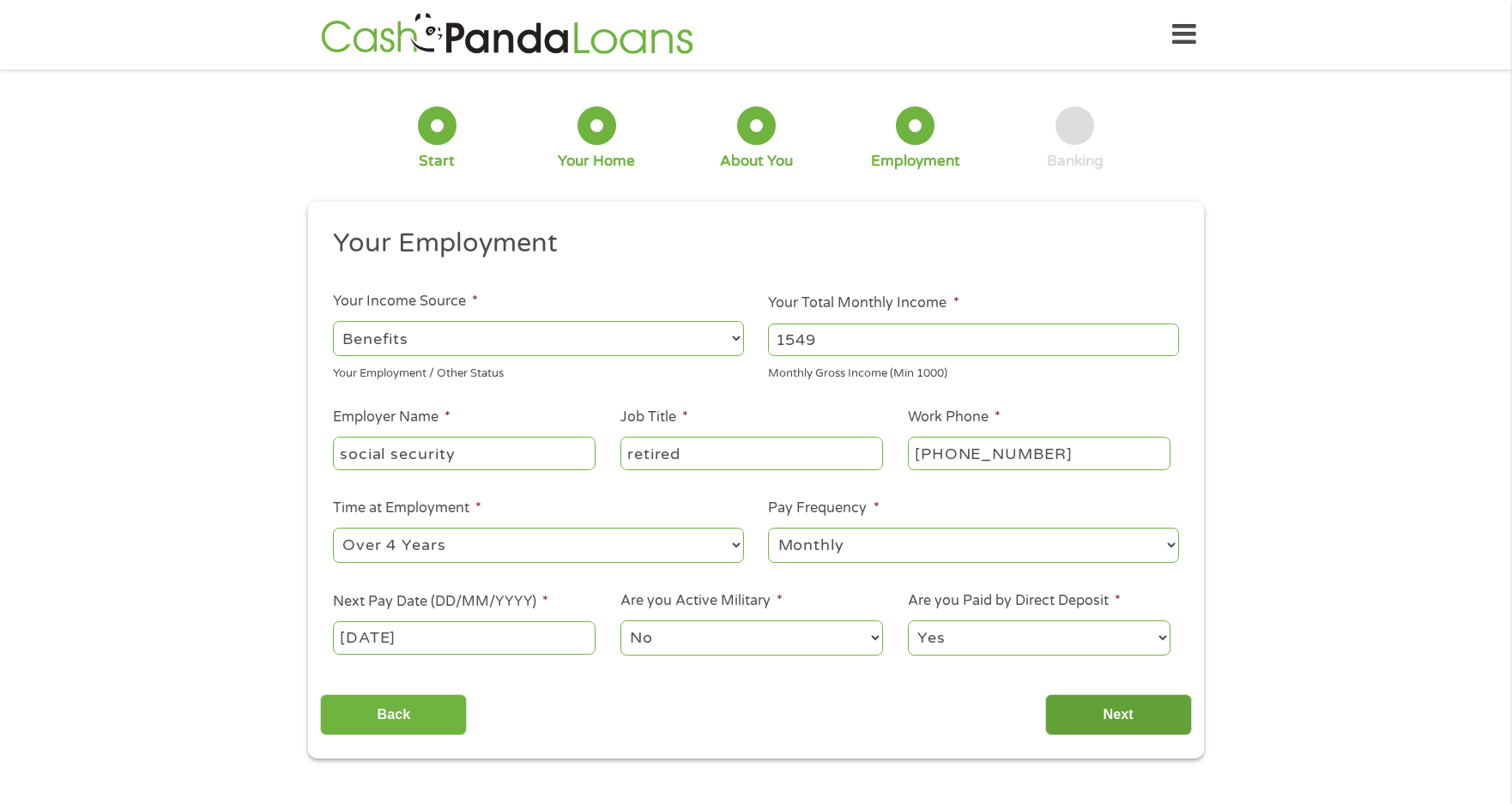
click at [1132, 707] on input "Next" at bounding box center [1119, 715] width 146 height 42
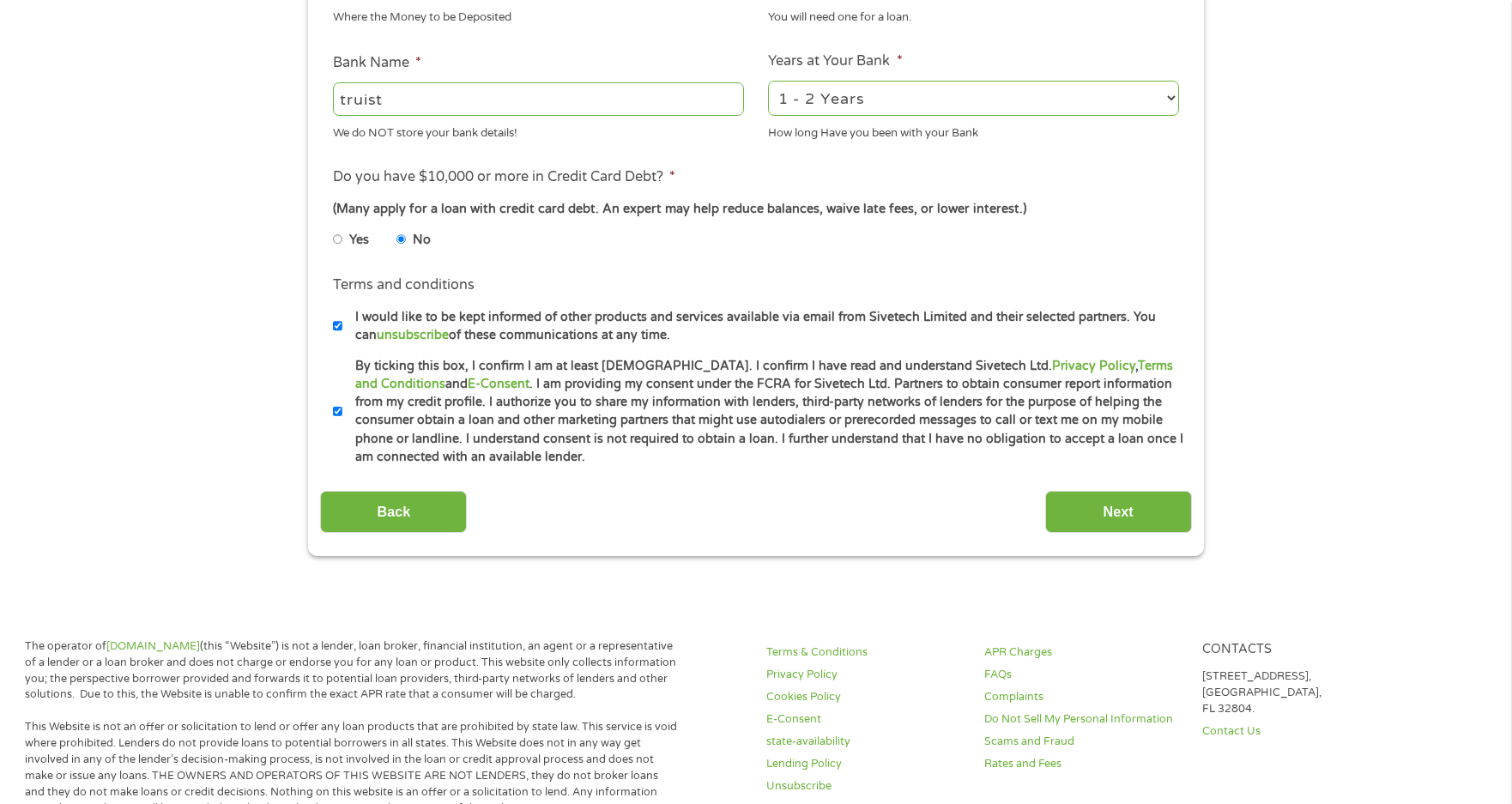
scroll to position [622, 0]
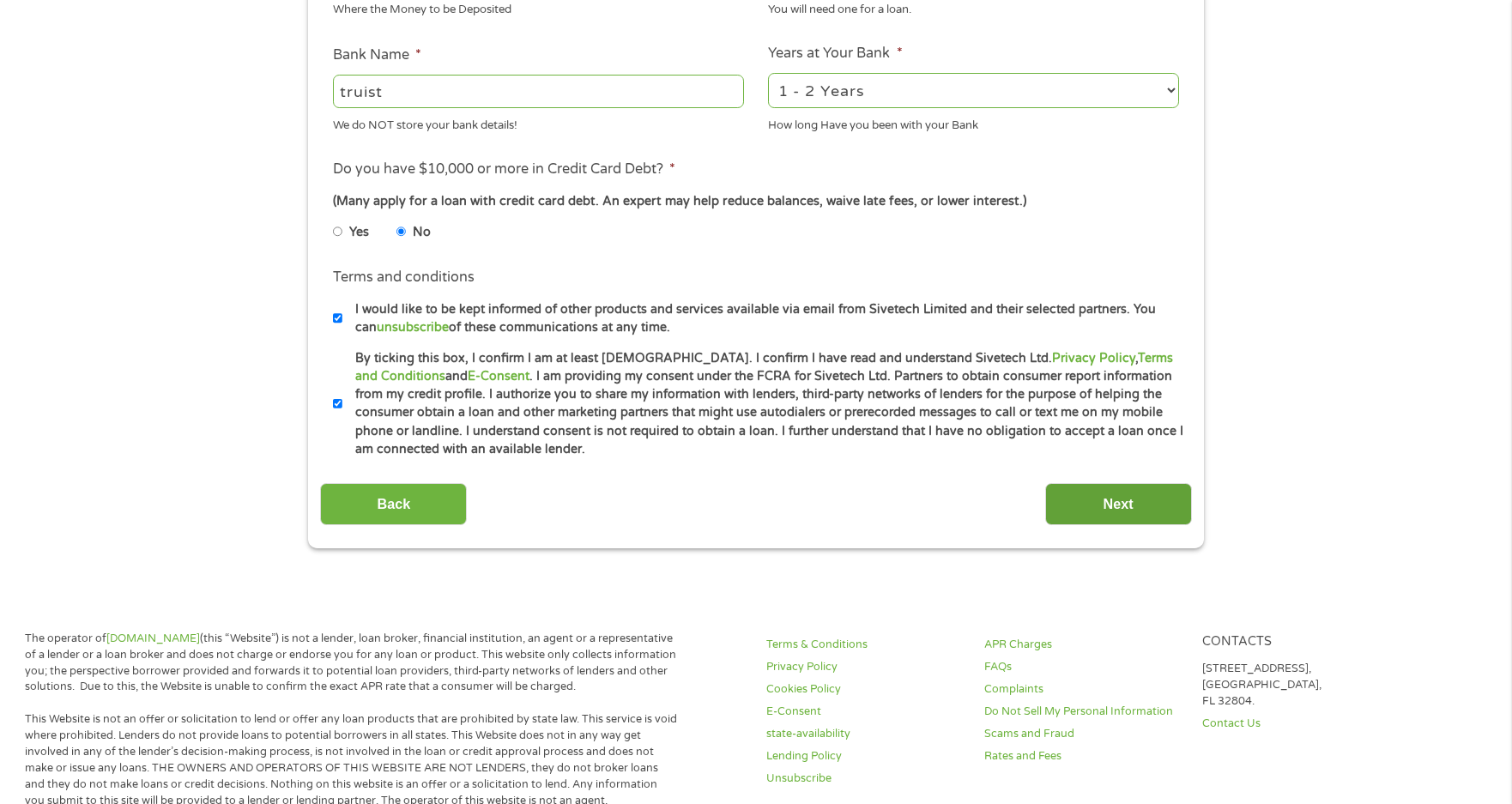
click at [1139, 503] on input "Next" at bounding box center [1119, 503] width 146 height 42
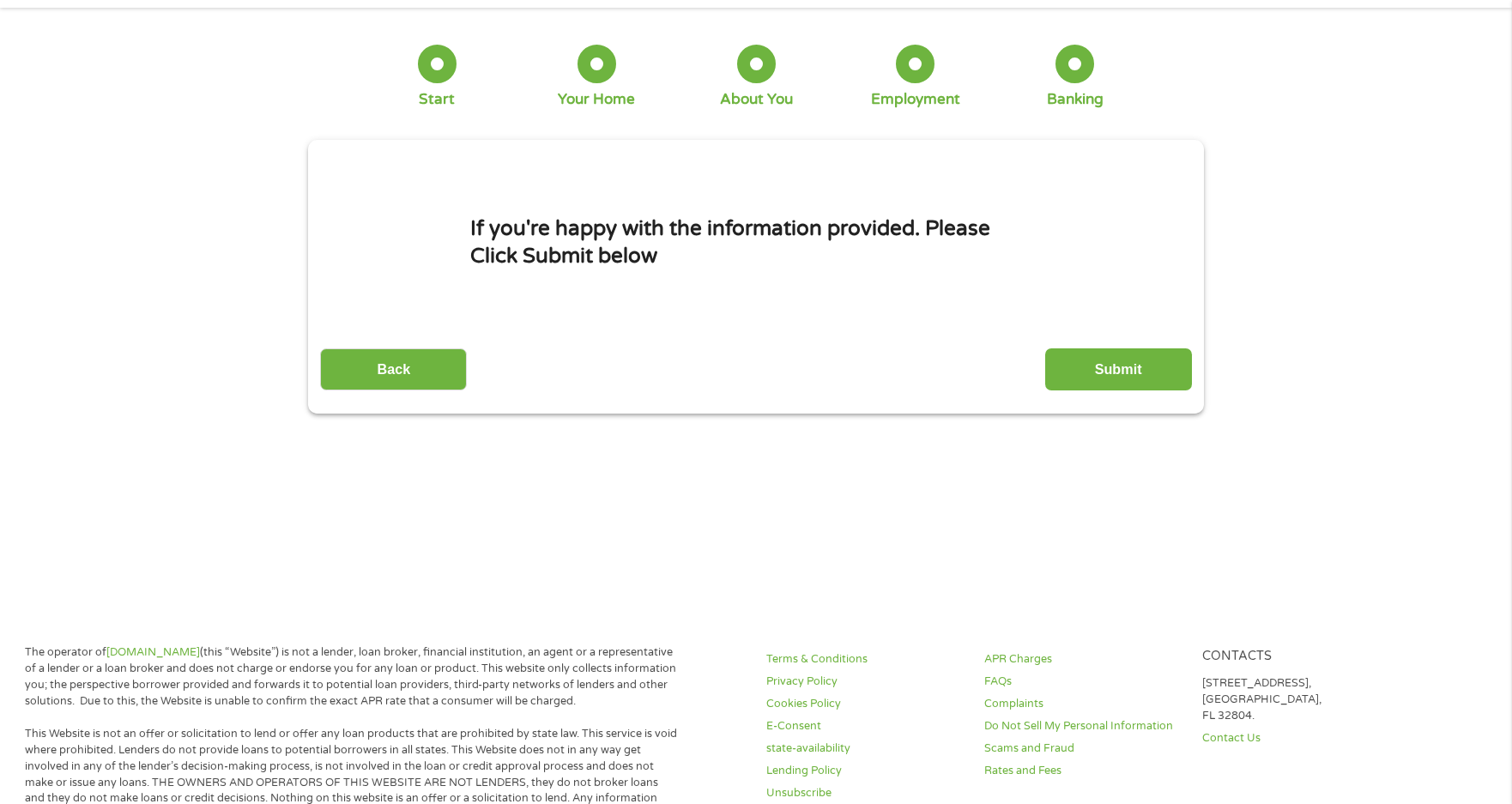
scroll to position [0, 0]
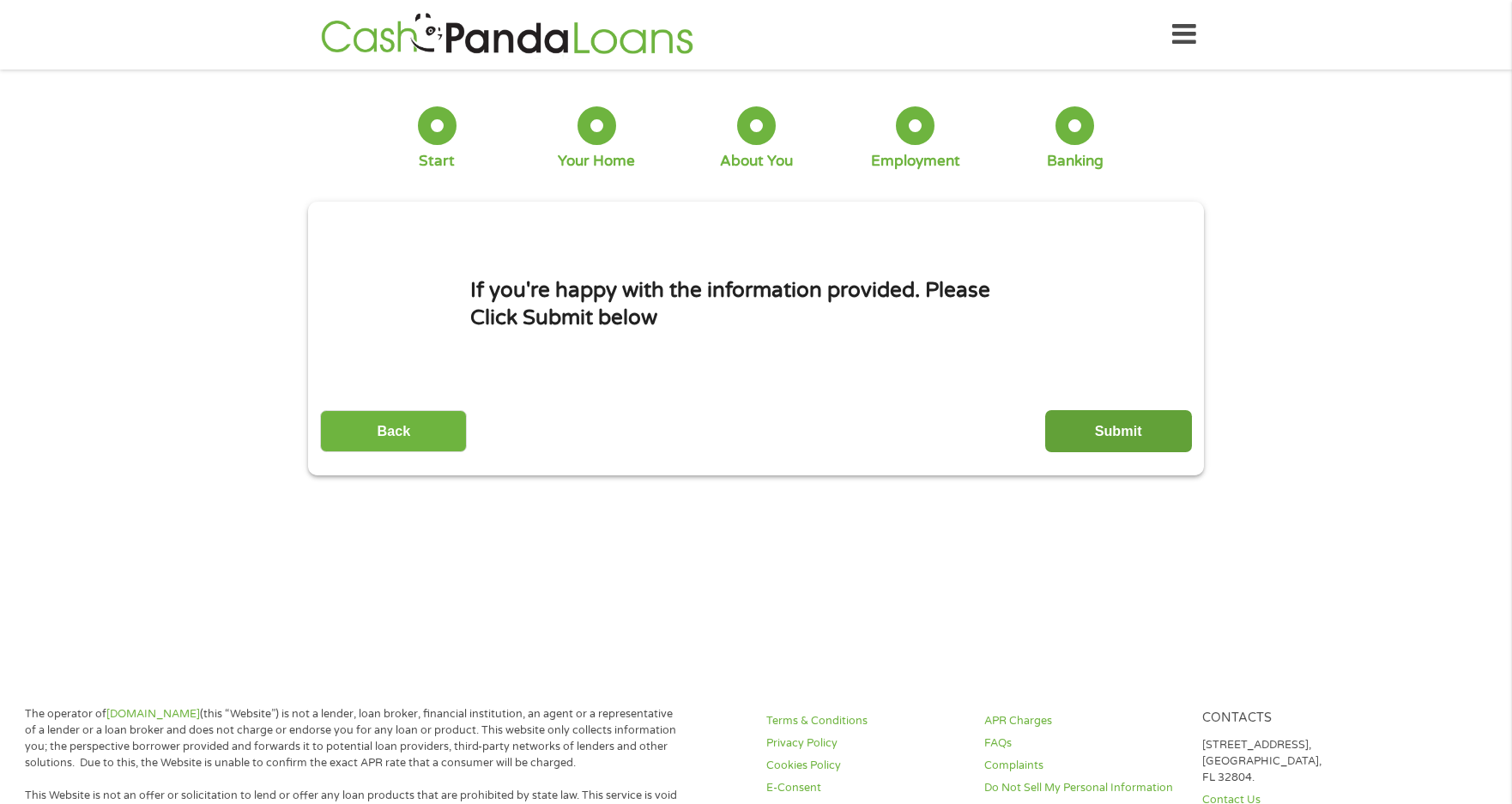
click at [1078, 432] on input "Submit" at bounding box center [1119, 430] width 146 height 42
